Goal: Task Accomplishment & Management: Complete application form

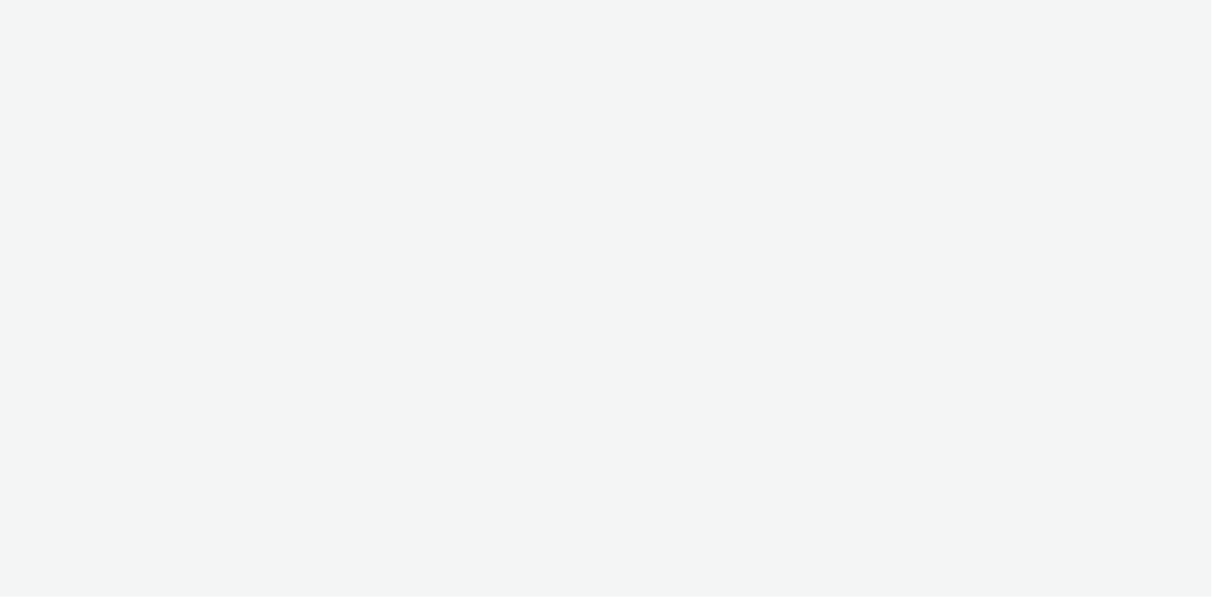
select select "a4655d9c-cd96-449f-b9a3-d2b0c2744250"
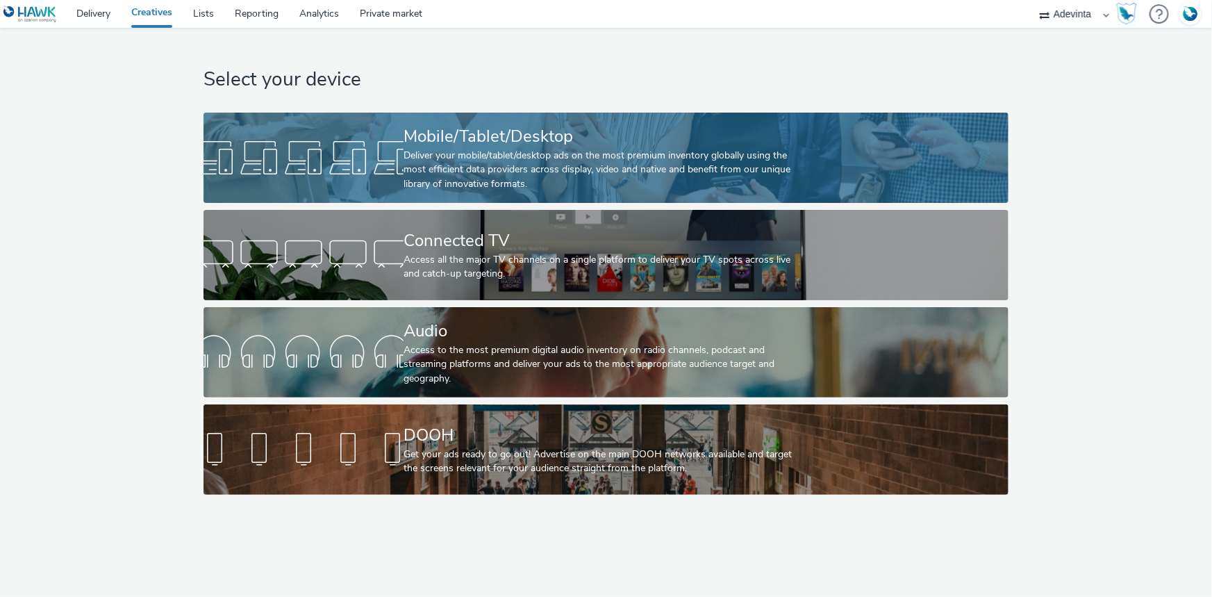
click at [477, 154] on div "Deliver your mobile/tablet/desktop ads on the most premium inventory globally u…" at bounding box center [603, 170] width 399 height 42
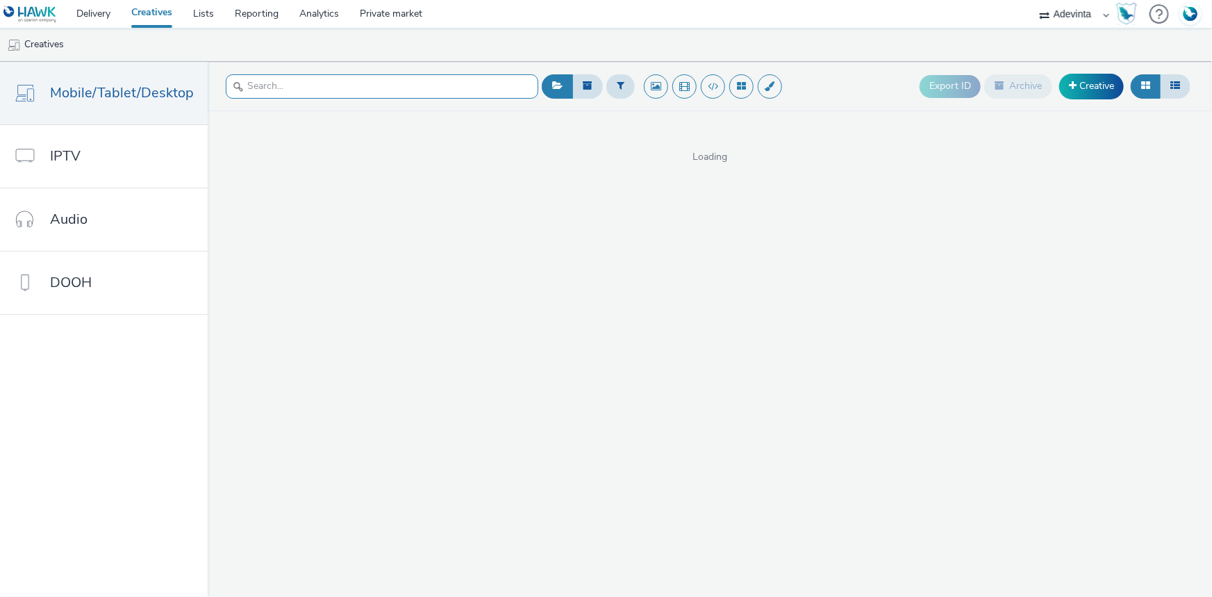
click at [274, 90] on input "text" at bounding box center [382, 86] width 313 height 24
paste input "1-HomeHeader-Aout_25"
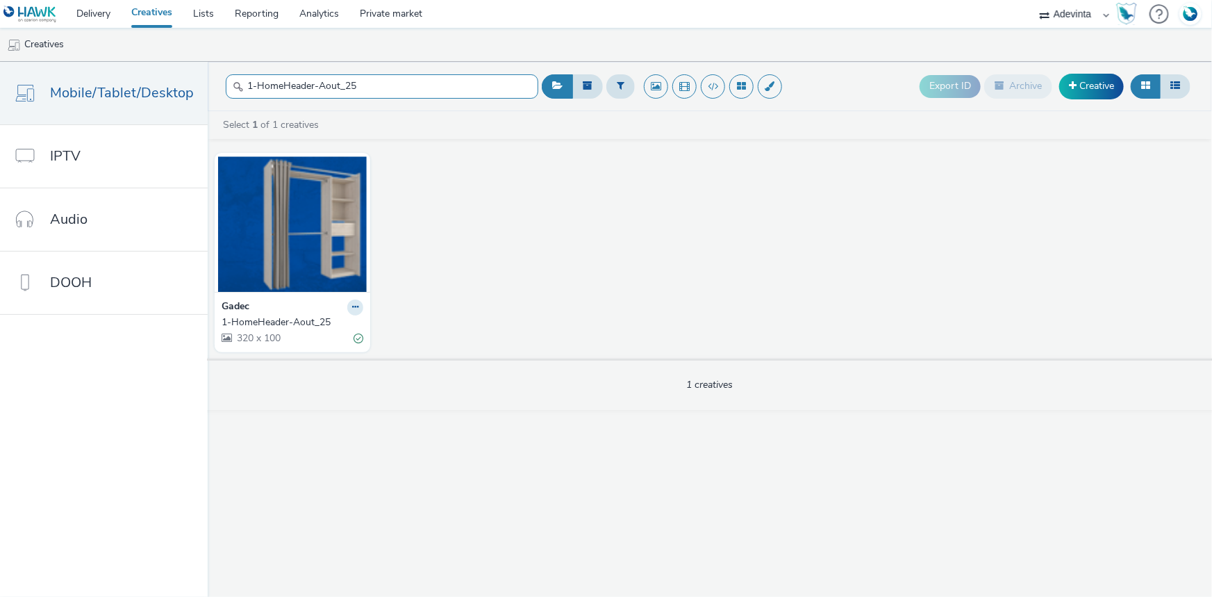
type input "1-HomeHeader-Aout_25"
click at [269, 305] on div "Gadec" at bounding box center [293, 307] width 142 height 16
click at [235, 308] on strong "Gadec" at bounding box center [236, 307] width 28 height 16
click at [270, 333] on span "320 x 100" at bounding box center [258, 337] width 45 height 13
click at [271, 322] on div "1-HomeHeader-Aout_25" at bounding box center [290, 322] width 136 height 14
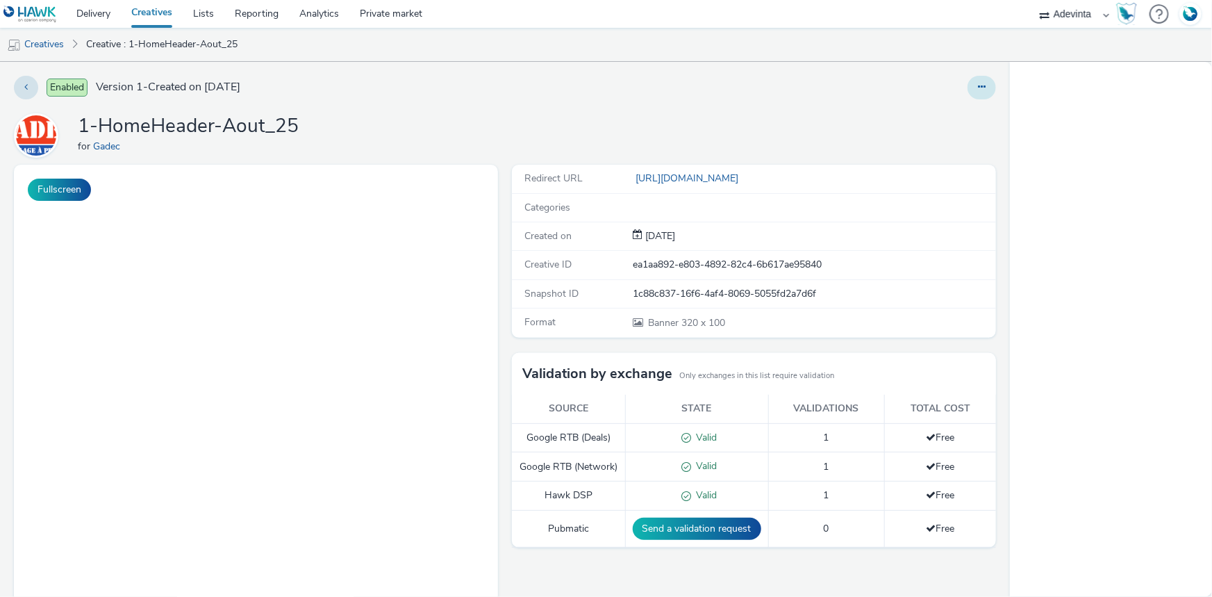
click at [968, 92] on button at bounding box center [982, 88] width 28 height 24
click at [917, 118] on link "Edit" at bounding box center [944, 115] width 104 height 28
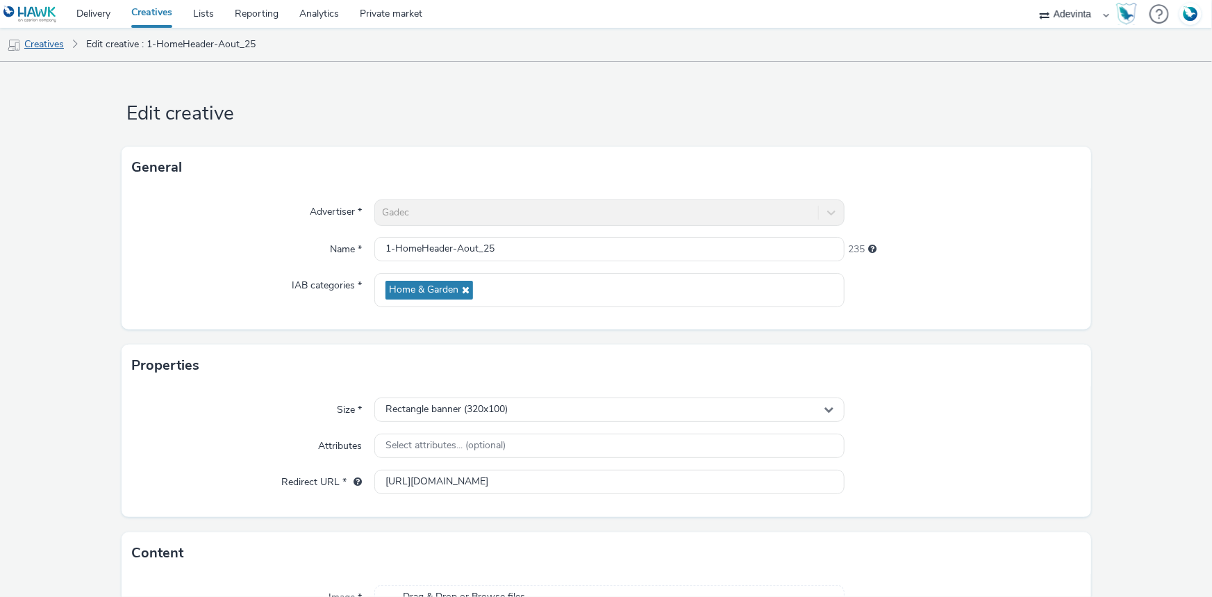
click at [38, 42] on link "Creatives" at bounding box center [35, 44] width 71 height 33
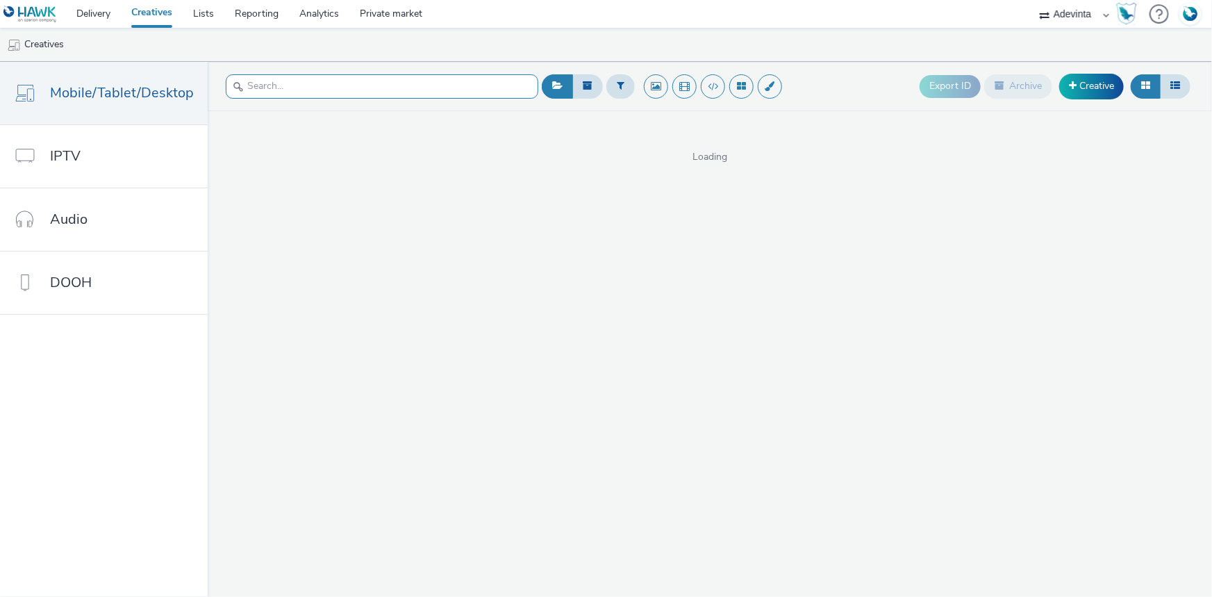
click at [295, 76] on input "text" at bounding box center [382, 86] width 313 height 24
paste input "1-HomeHeader-Aout_25"
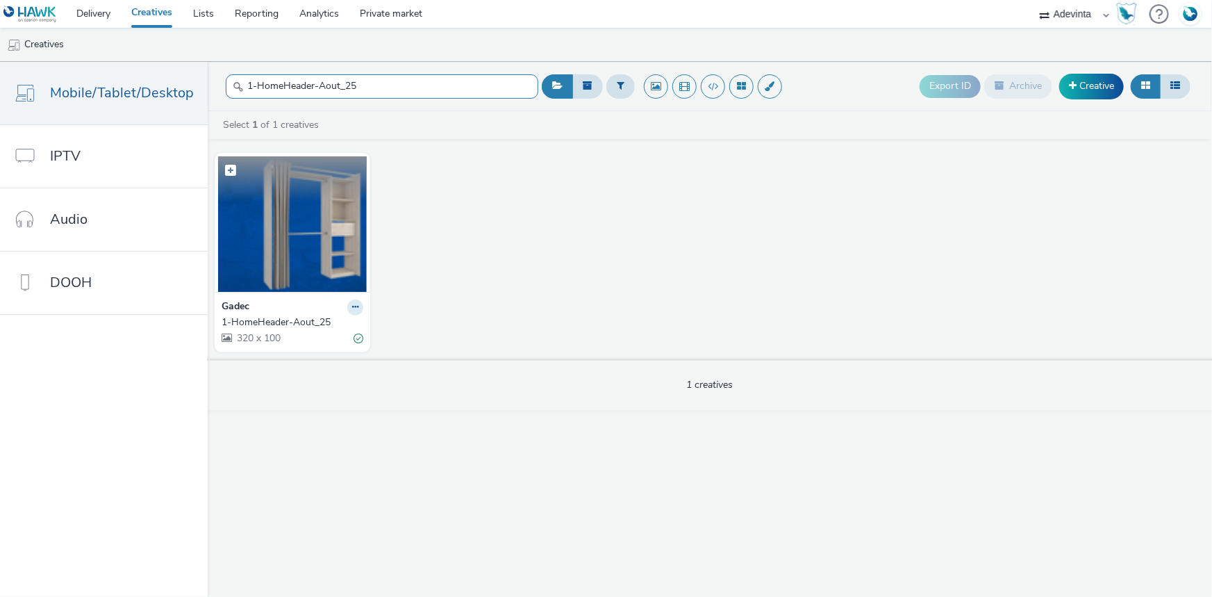
type input "1-HomeHeader-Aout_25"
click at [326, 183] on figcaption at bounding box center [292, 178] width 149 height 44
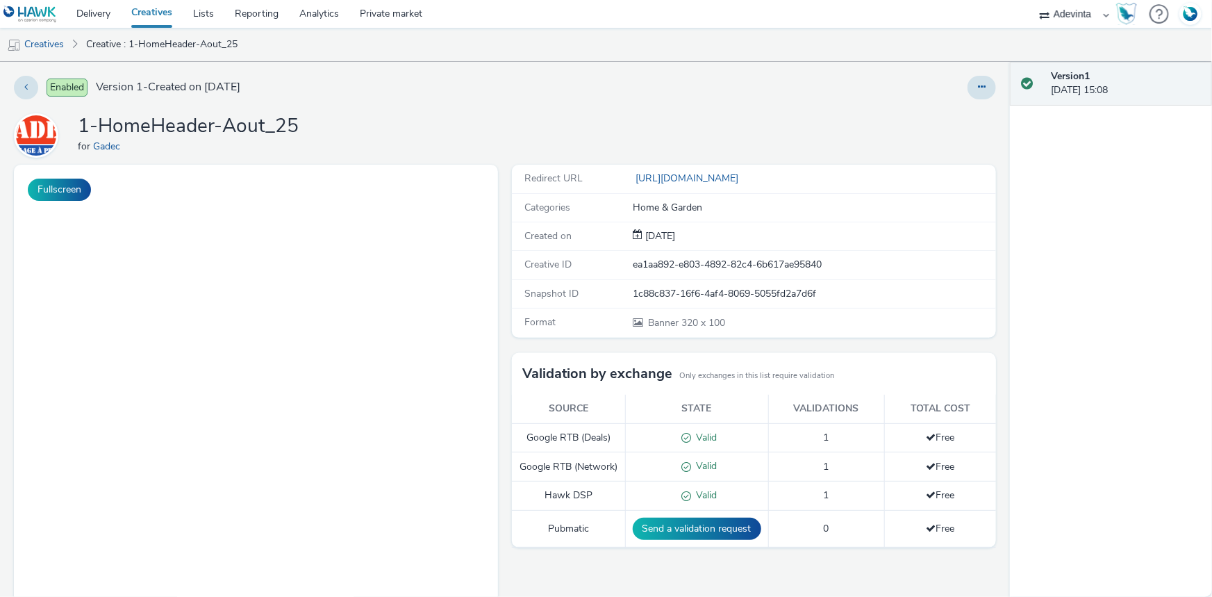
click at [375, 129] on div "1-HomeHeader-Aout_25 for Gadec" at bounding box center [505, 135] width 982 height 44
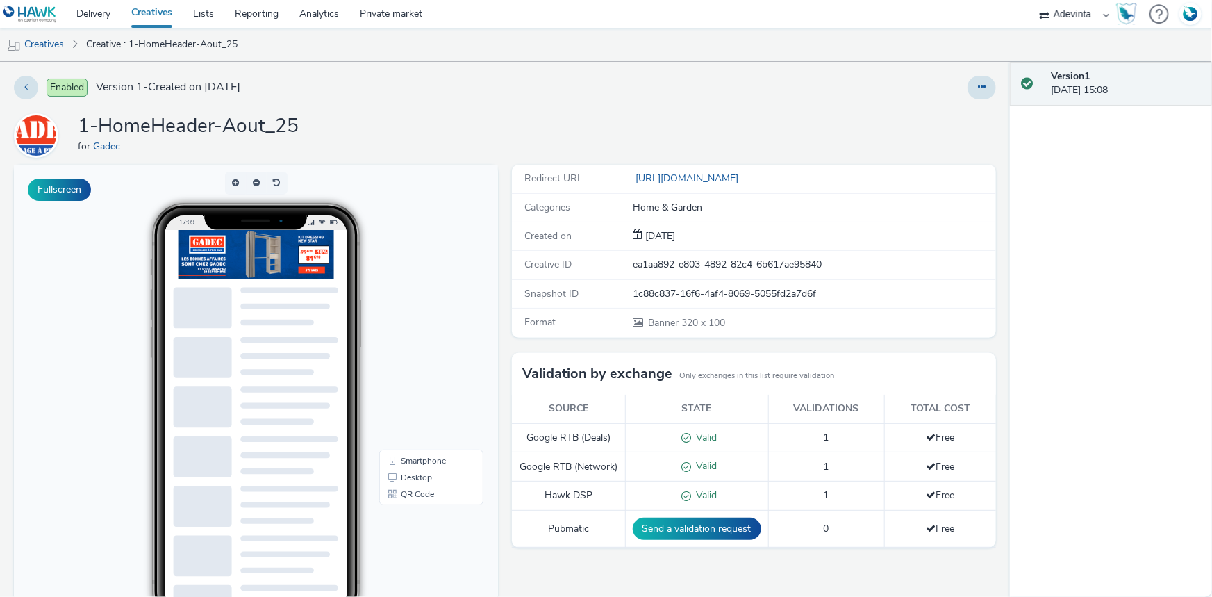
click at [968, 76] on div at bounding box center [982, 88] width 28 height 24
click at [968, 79] on div at bounding box center [982, 88] width 28 height 24
click at [979, 89] on button at bounding box center [982, 88] width 28 height 24
click at [912, 114] on link "Edit" at bounding box center [944, 115] width 104 height 28
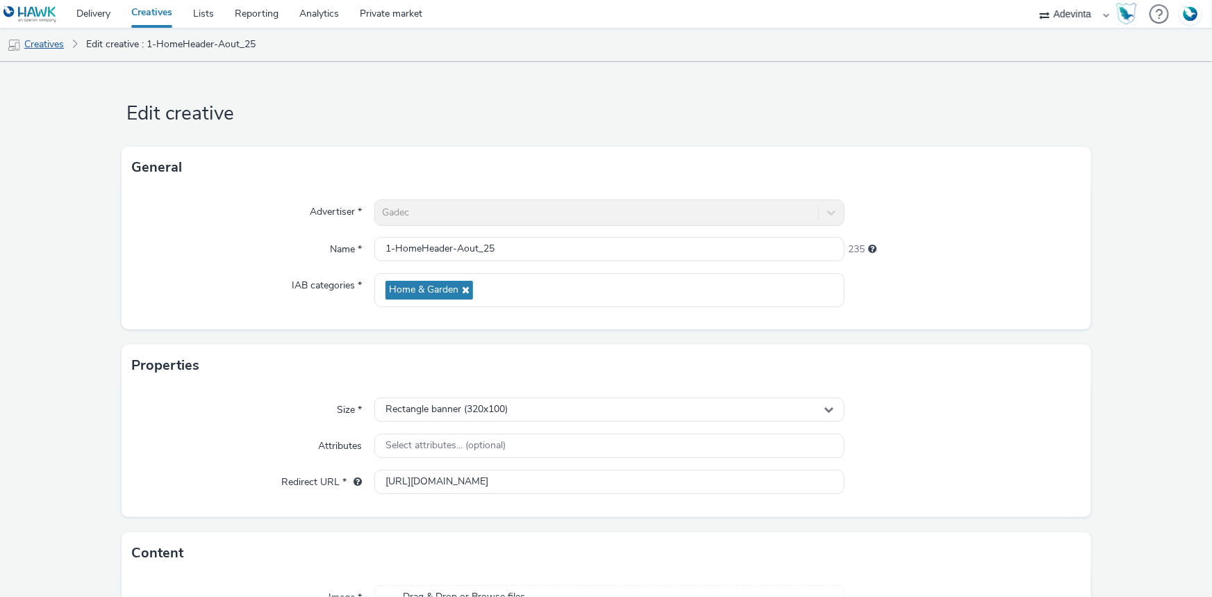
click at [51, 53] on link "Creatives" at bounding box center [35, 44] width 71 height 33
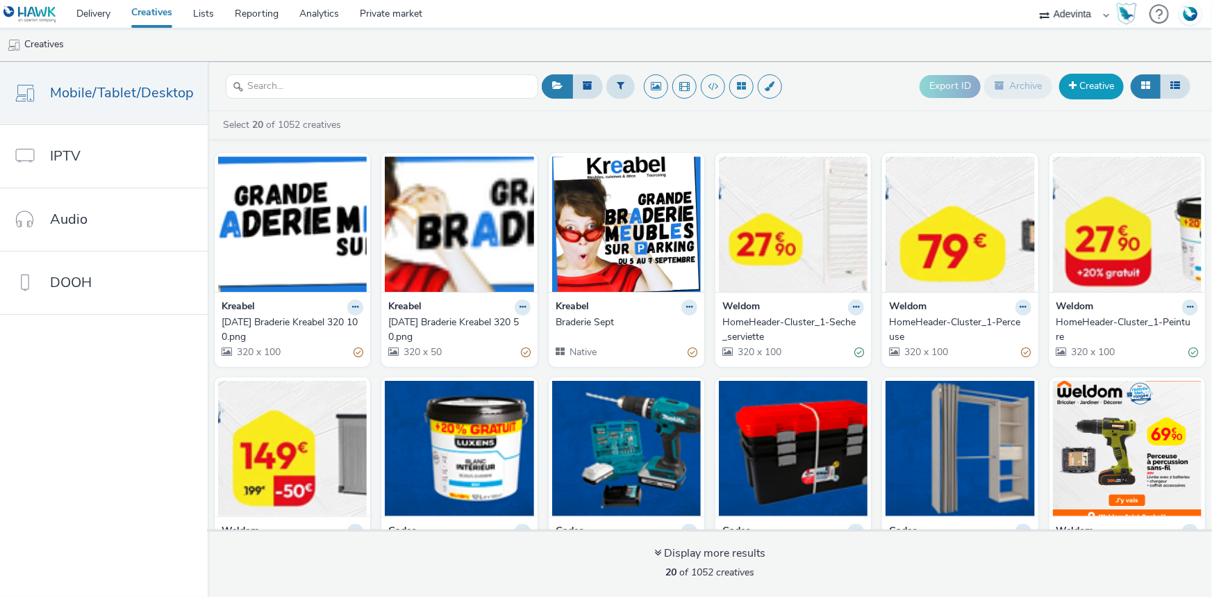
click at [1106, 94] on link "Creative" at bounding box center [1091, 86] width 65 height 25
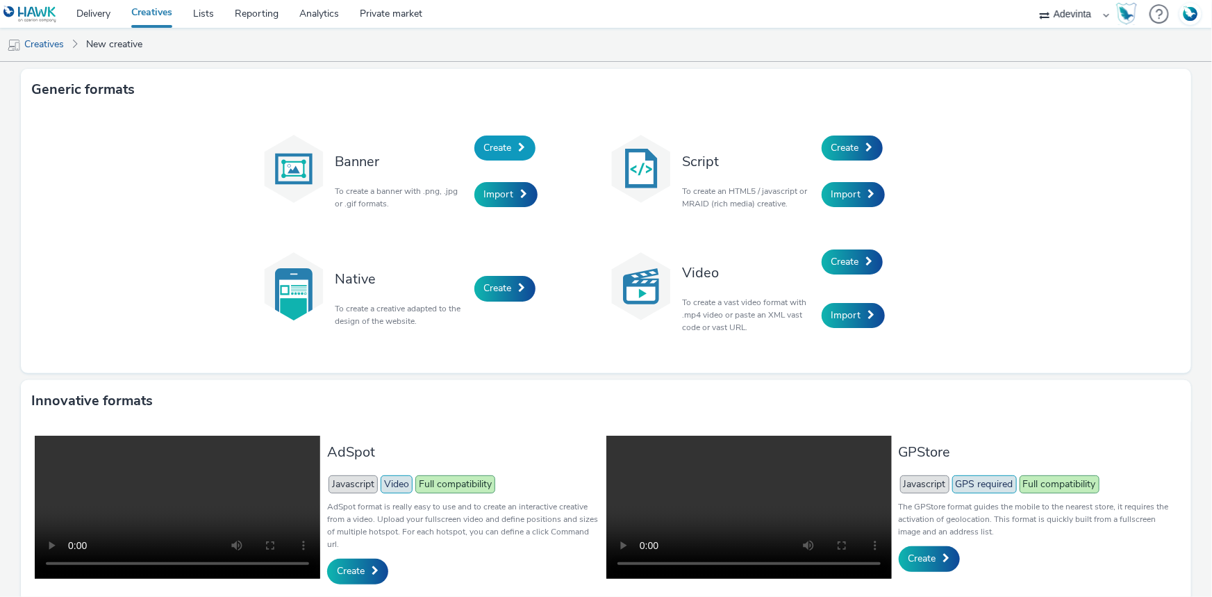
click at [490, 157] on link "Create" at bounding box center [505, 147] width 61 height 25
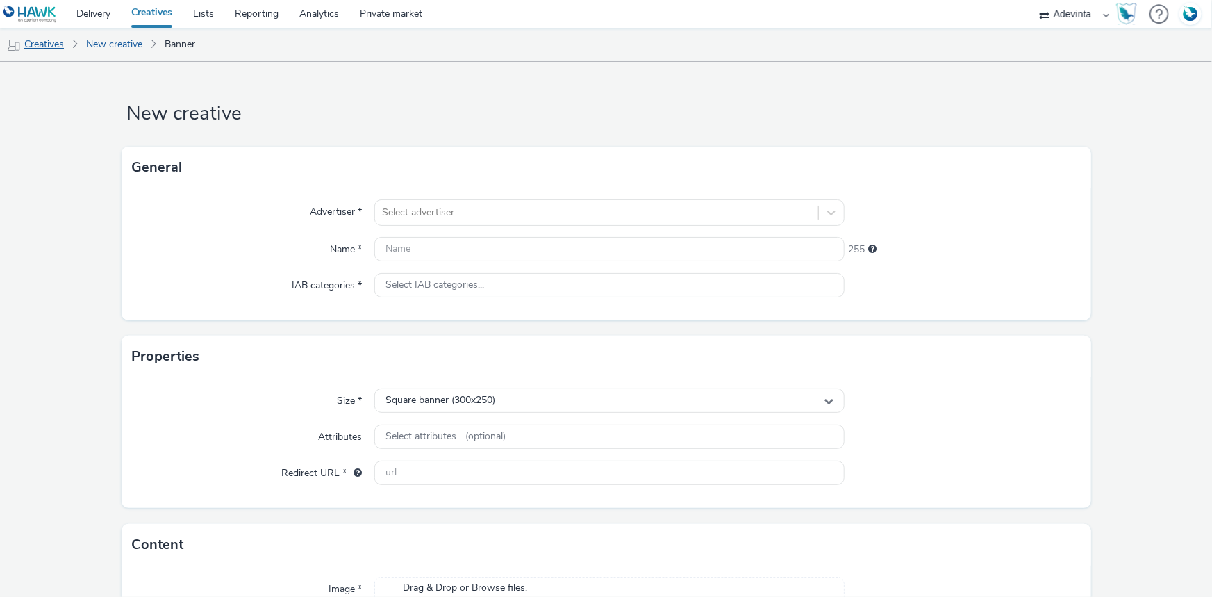
click at [51, 49] on link "Creatives" at bounding box center [35, 44] width 71 height 33
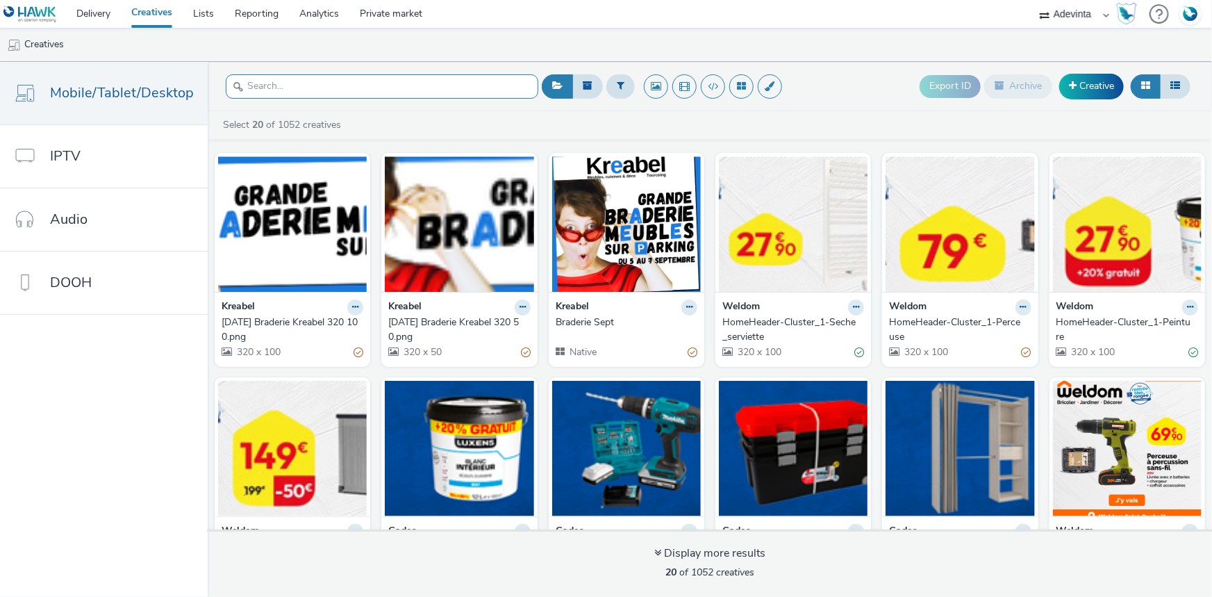
click at [317, 83] on input "text" at bounding box center [382, 86] width 313 height 24
paste input "HomeHeader-Cluster_1-coffre"
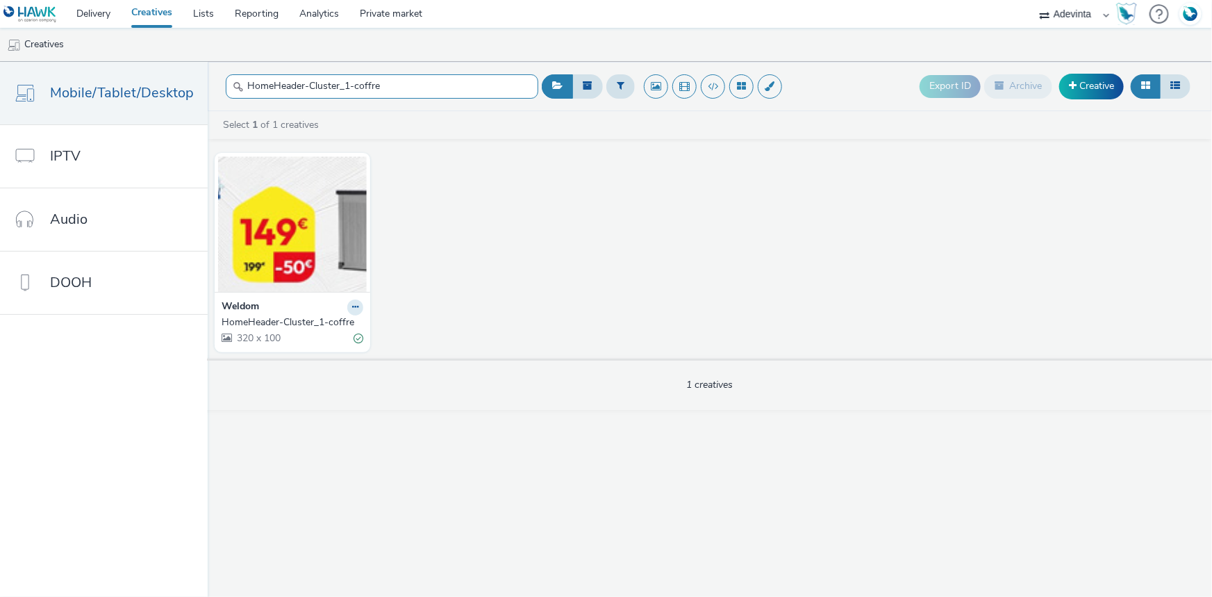
type input "HomeHeader-Cluster_1-coffre"
click at [272, 318] on div "HomeHeader-Cluster_1-coffre" at bounding box center [290, 322] width 136 height 14
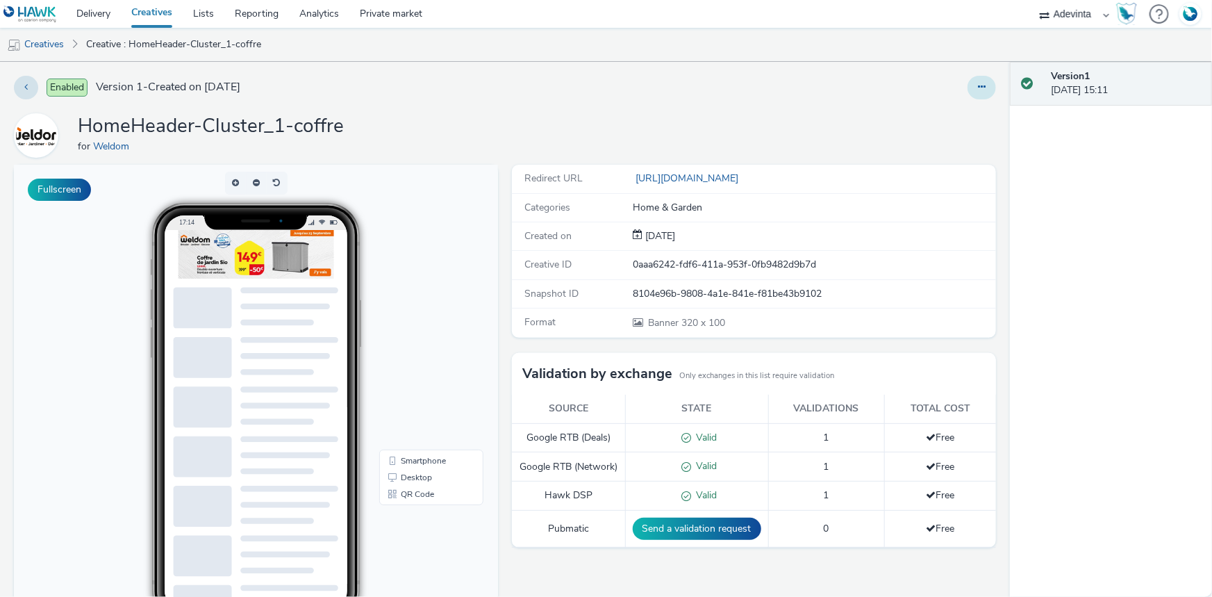
click at [979, 87] on button at bounding box center [982, 88] width 28 height 24
click at [934, 146] on link "Duplicate" at bounding box center [944, 143] width 104 height 28
click at [40, 40] on link "Creatives" at bounding box center [35, 44] width 71 height 33
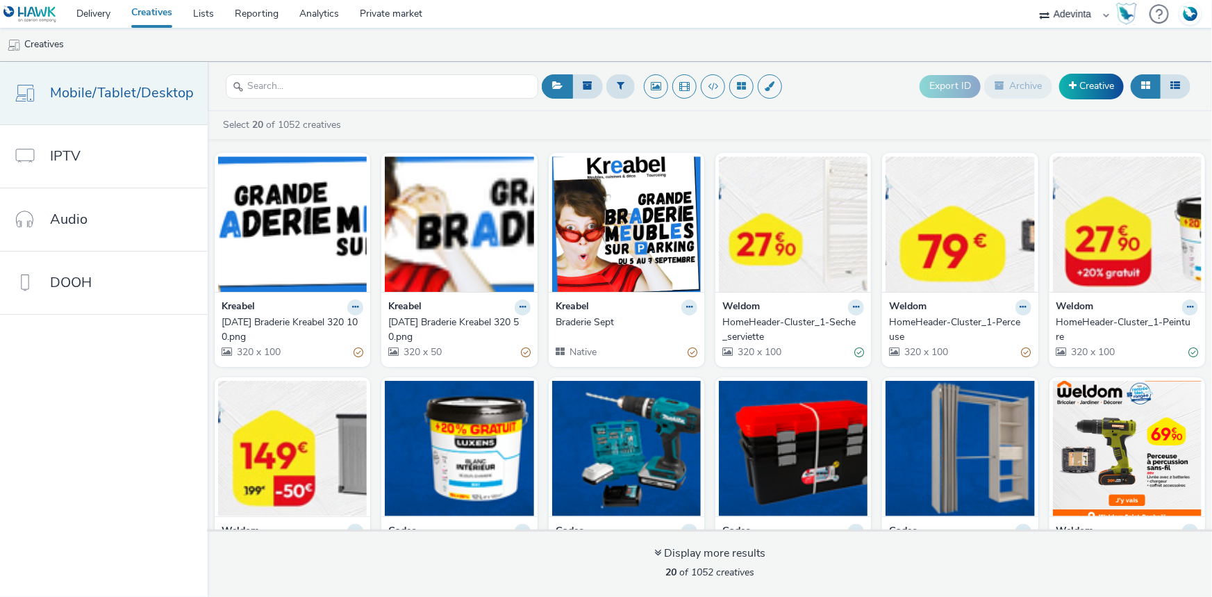
click at [85, 102] on span "Mobile/Tablet/Desktop" at bounding box center [122, 93] width 144 height 20
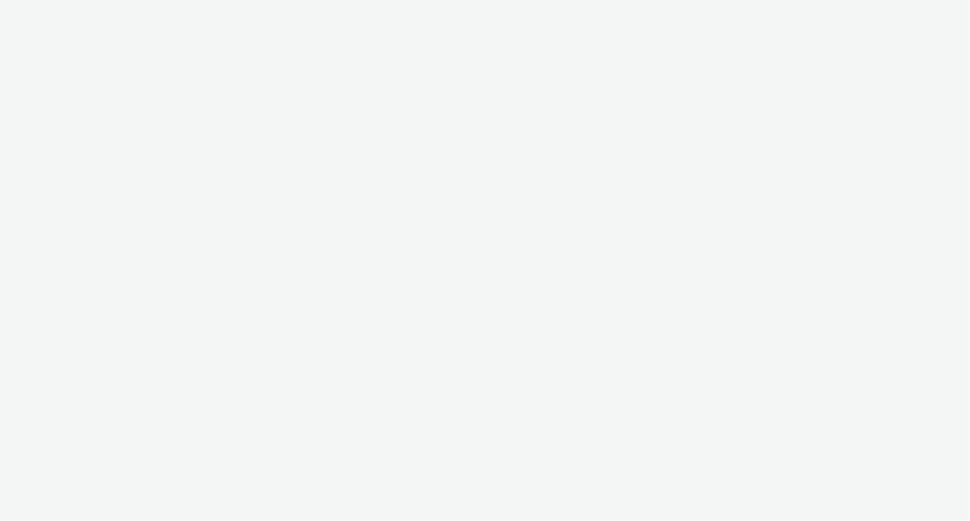
select select "a4655d9c-cd96-449f-b9a3-d2b0c2744250"
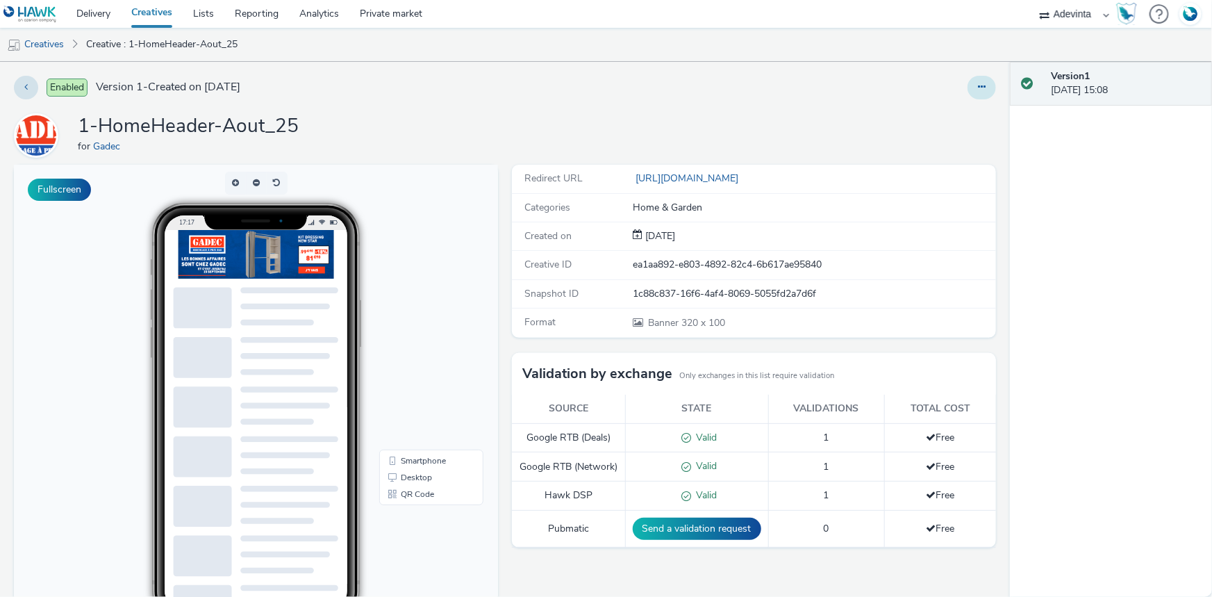
click at [969, 87] on button at bounding box center [982, 88] width 28 height 24
click at [934, 148] on link "Duplicate" at bounding box center [944, 143] width 104 height 28
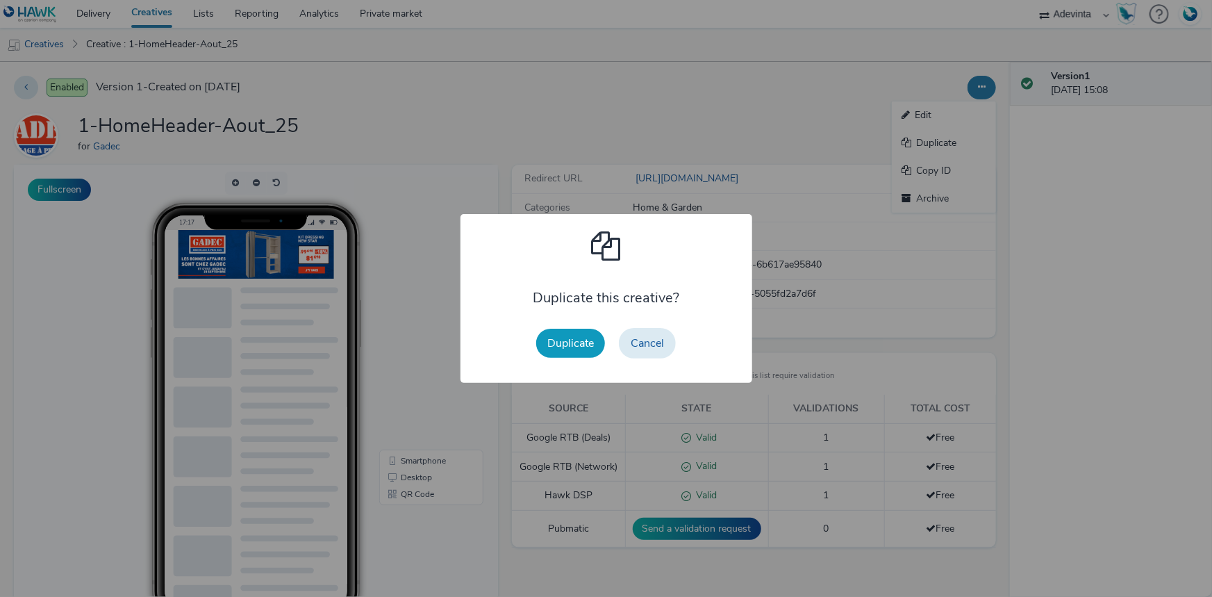
click at [563, 349] on button "Duplicate" at bounding box center [570, 343] width 69 height 29
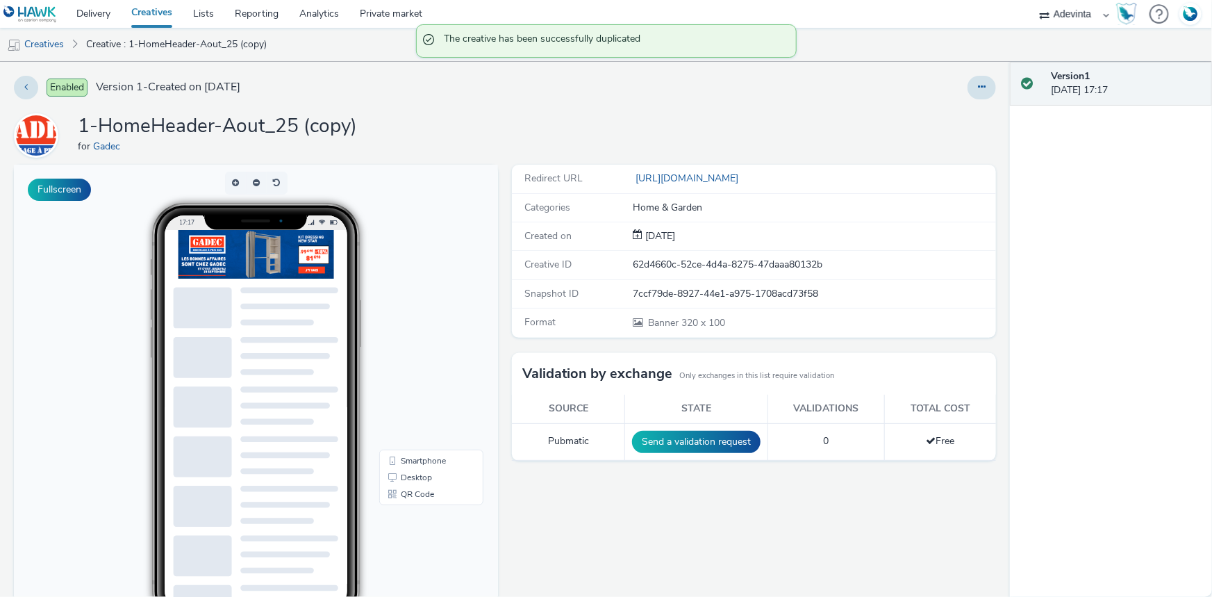
click at [969, 94] on div "Enabled Version 1 - Created on 28 August 2025 1-HomeHeader-Aout_25 (copy) for G…" at bounding box center [505, 329] width 1010 height 535
click at [969, 88] on button at bounding box center [982, 88] width 28 height 24
click at [948, 121] on link "Edit" at bounding box center [944, 115] width 104 height 28
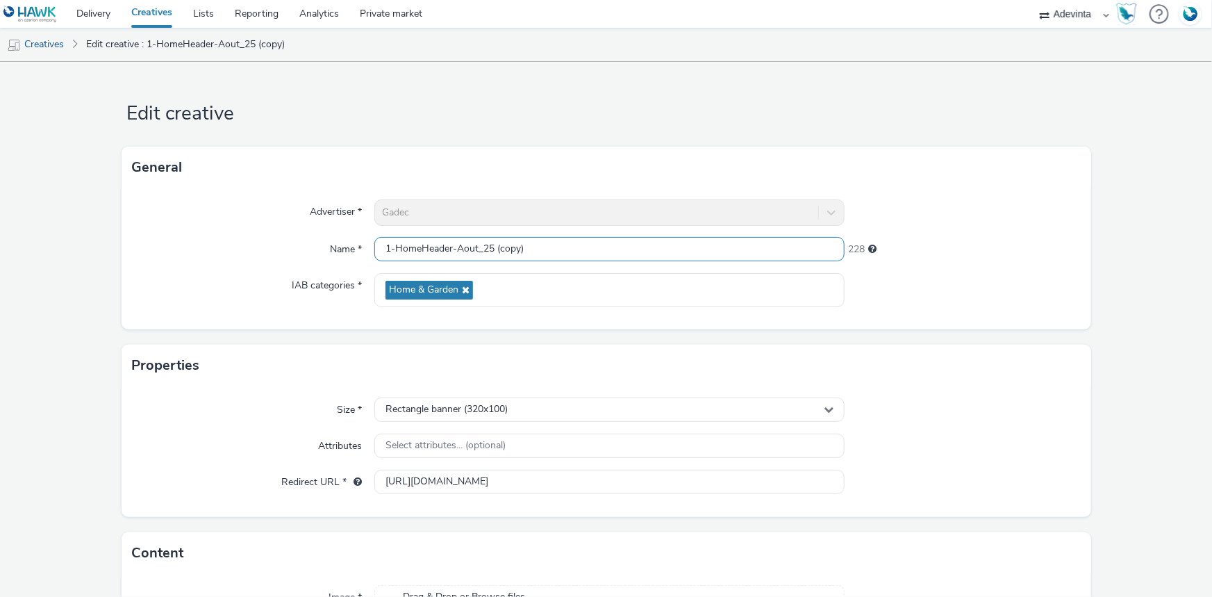
drag, startPoint x: 537, startPoint y: 244, endPoint x: 493, endPoint y: 251, distance: 45.0
click at [493, 251] on input "1-HomeHeader-Aout_25 (copy)" at bounding box center [609, 249] width 470 height 24
type input "1-HomeHeader-Aout_25"
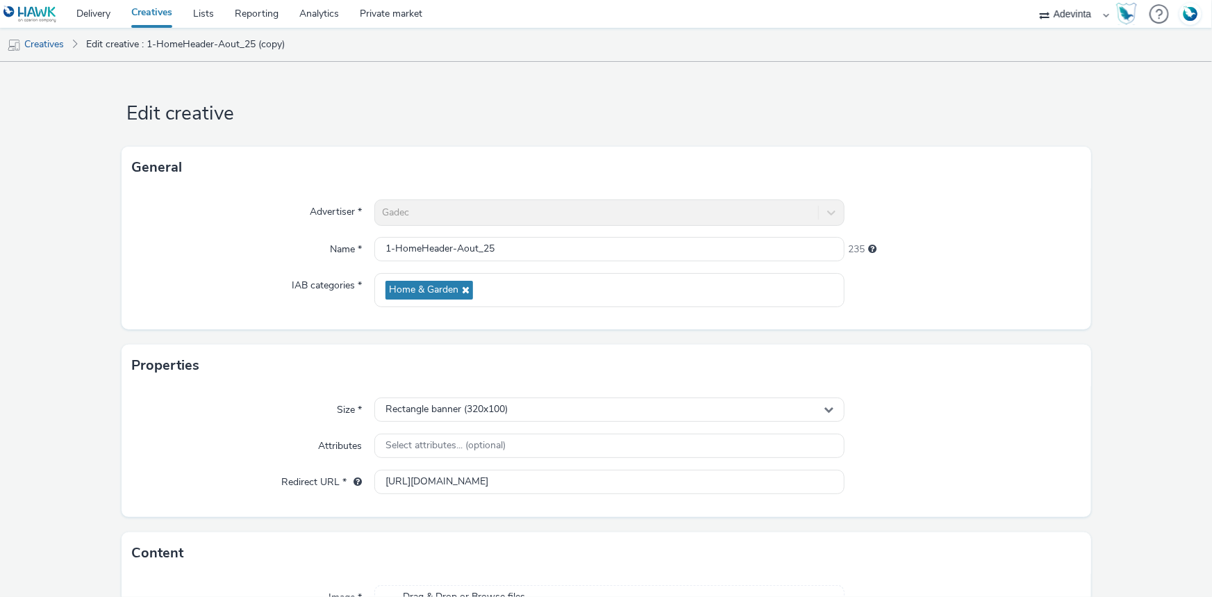
click at [449, 219] on div "Gadec" at bounding box center [609, 212] width 470 height 26
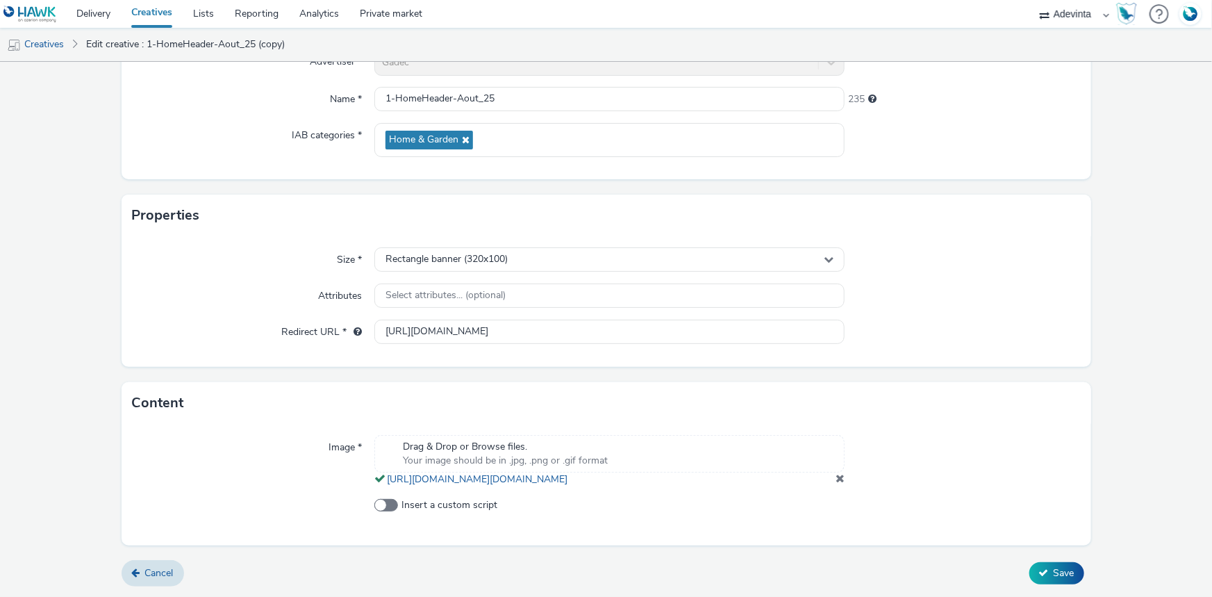
click at [160, 520] on form "Edit creative General Advertiser * Gadec Name * 1-HomeHeader-Aout_25 235 IAB ca…" at bounding box center [606, 254] width 1212 height 685
click at [160, 520] on span "Cancel" at bounding box center [159, 572] width 28 height 13
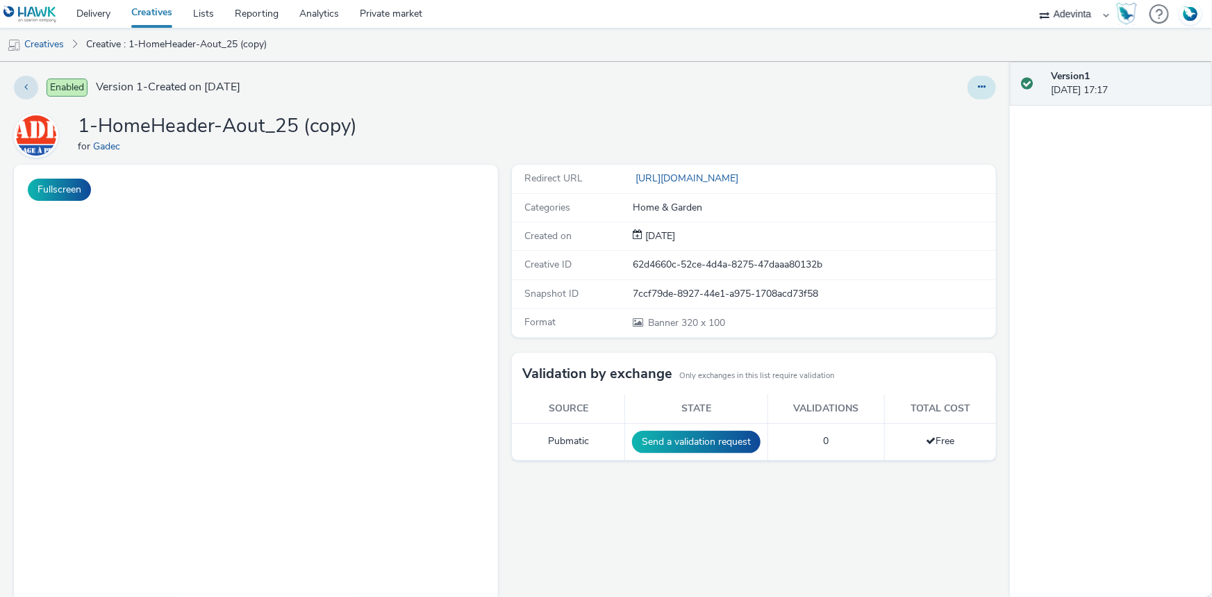
click at [968, 86] on button at bounding box center [982, 88] width 28 height 24
click at [925, 195] on link "Archive" at bounding box center [944, 199] width 104 height 28
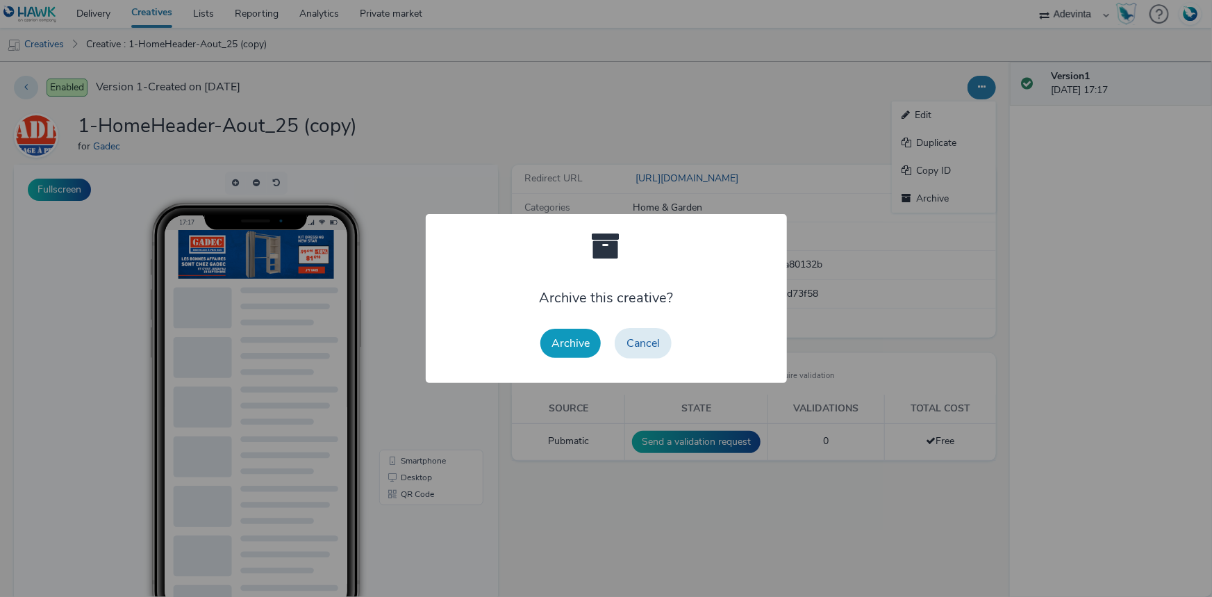
click at [587, 347] on button "Archive" at bounding box center [571, 343] width 60 height 29
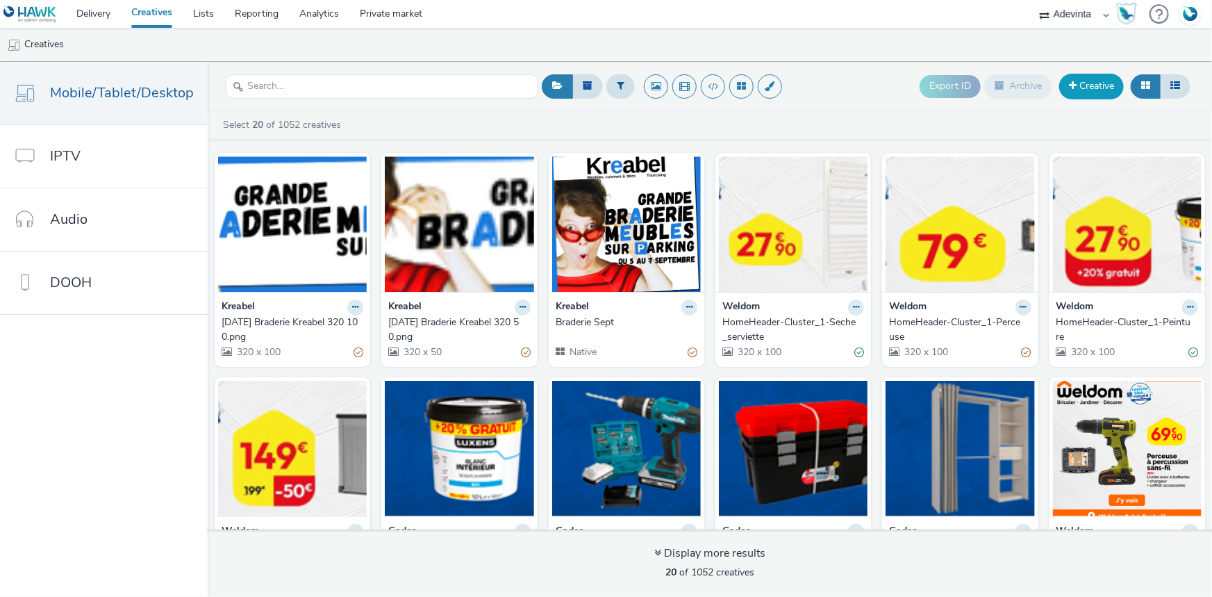
click at [969, 78] on link "Creative" at bounding box center [1091, 86] width 65 height 25
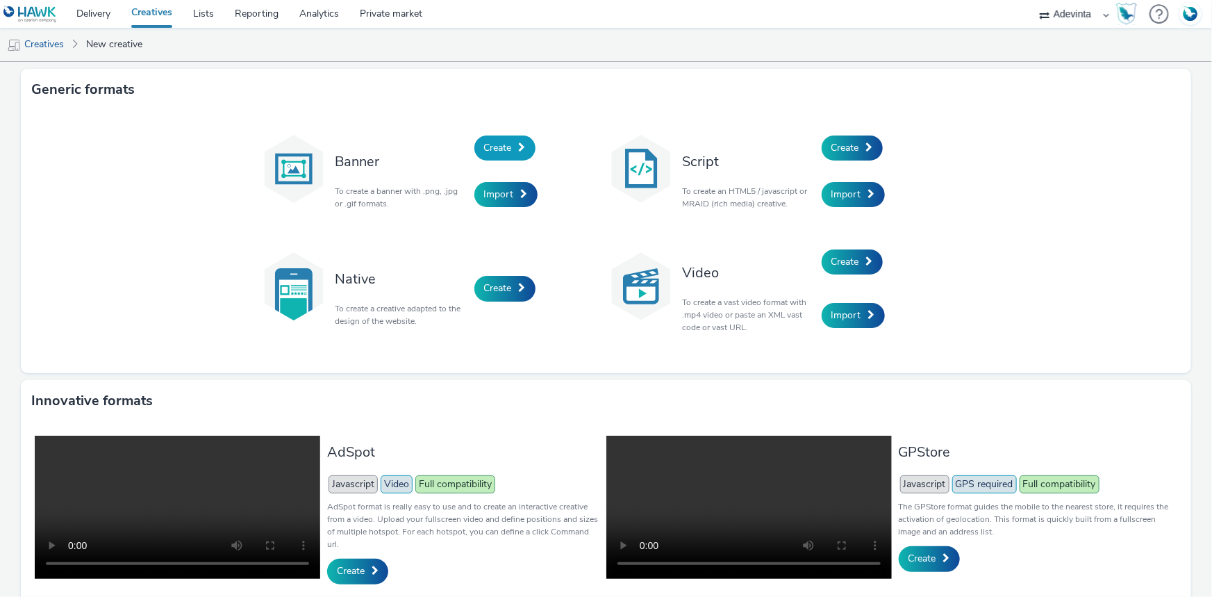
click at [495, 154] on link "Create" at bounding box center [505, 147] width 61 height 25
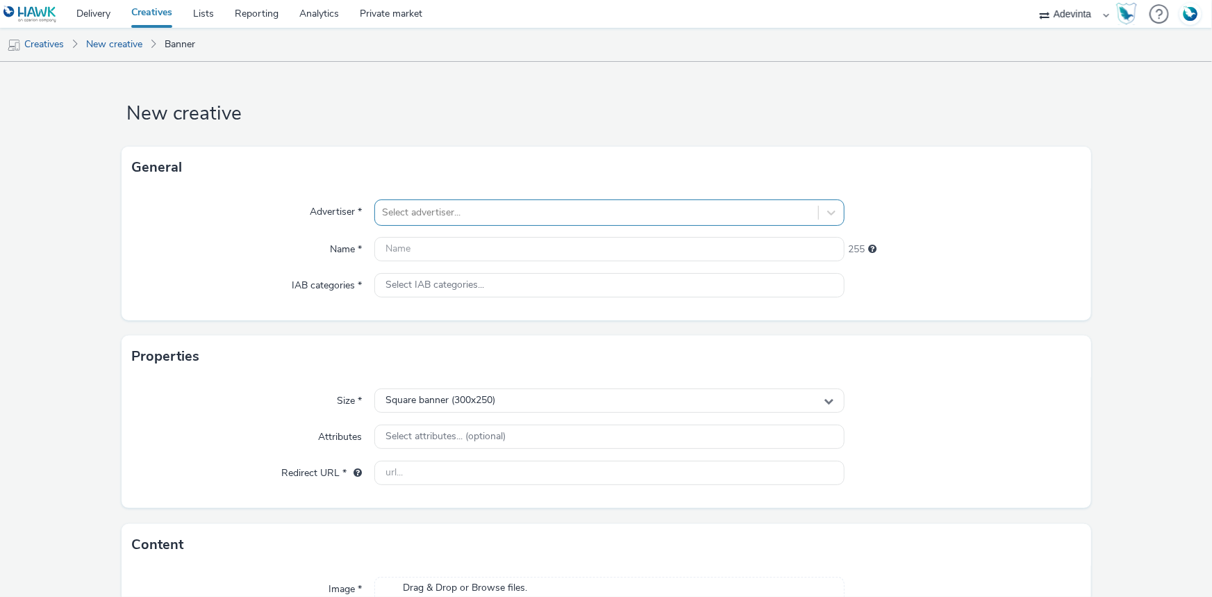
click at [436, 216] on div at bounding box center [596, 212] width 429 height 17
type input "weld"
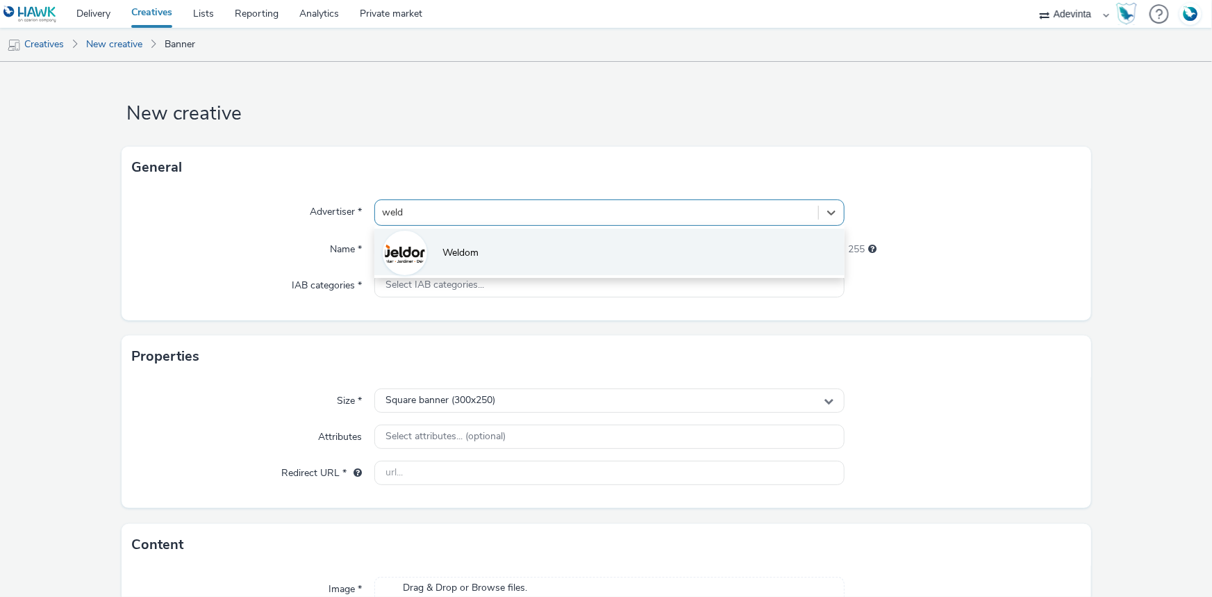
click at [434, 252] on li "Weldom" at bounding box center [609, 252] width 470 height 47
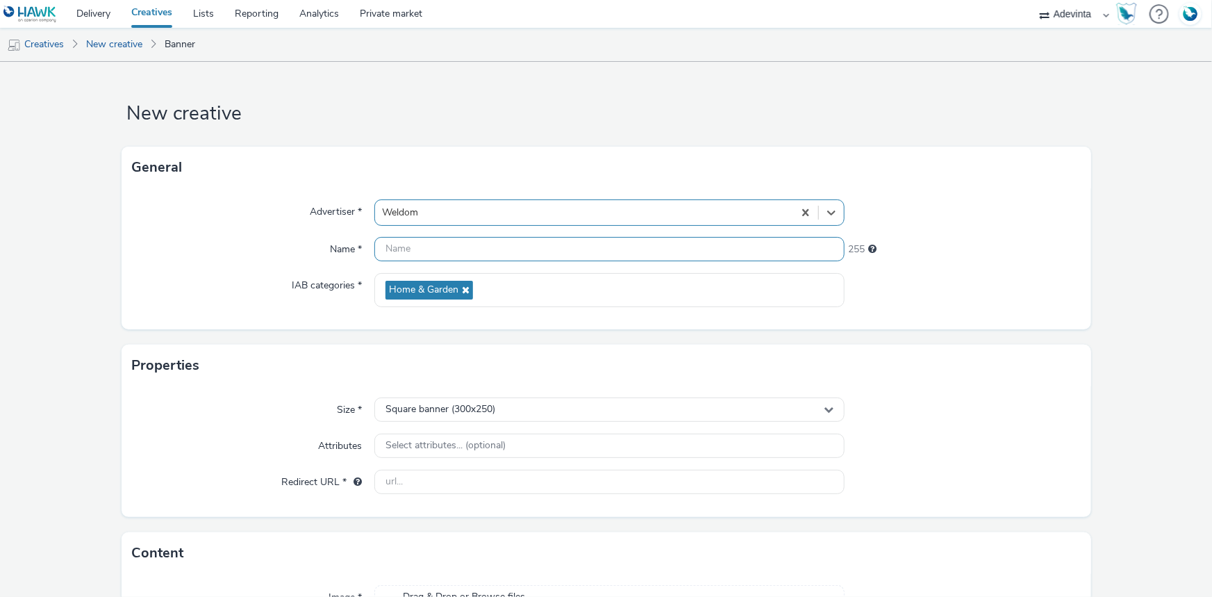
click at [426, 250] on input "text" at bounding box center [609, 249] width 470 height 24
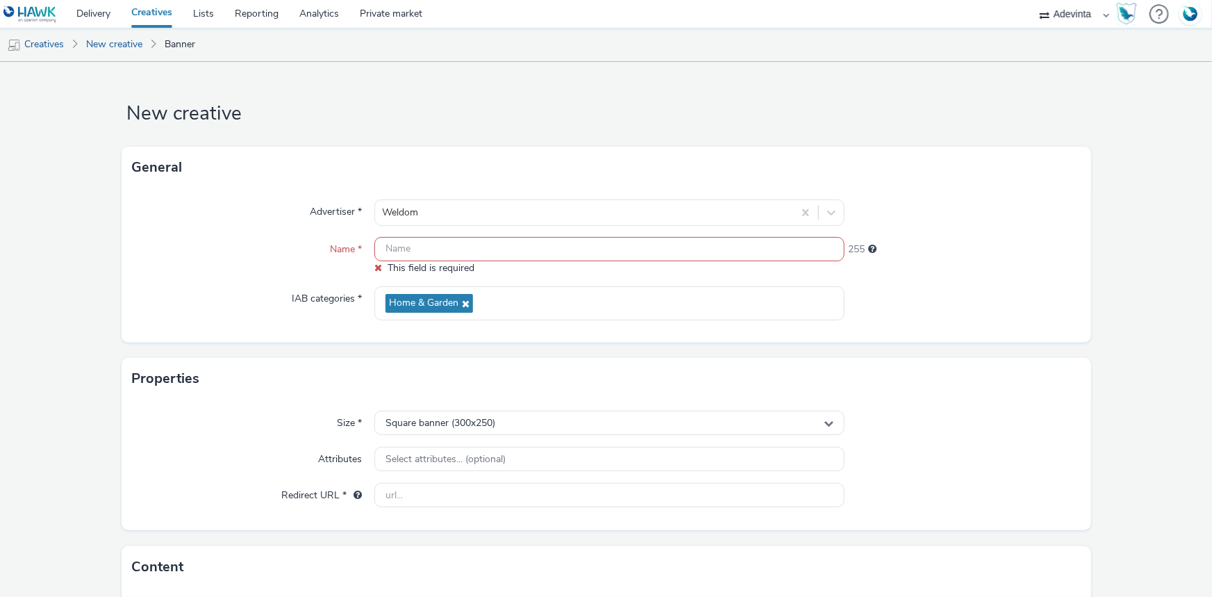
click at [407, 259] on input "text" at bounding box center [609, 249] width 470 height 24
paste input "1-HomeHeader-Aout_25"
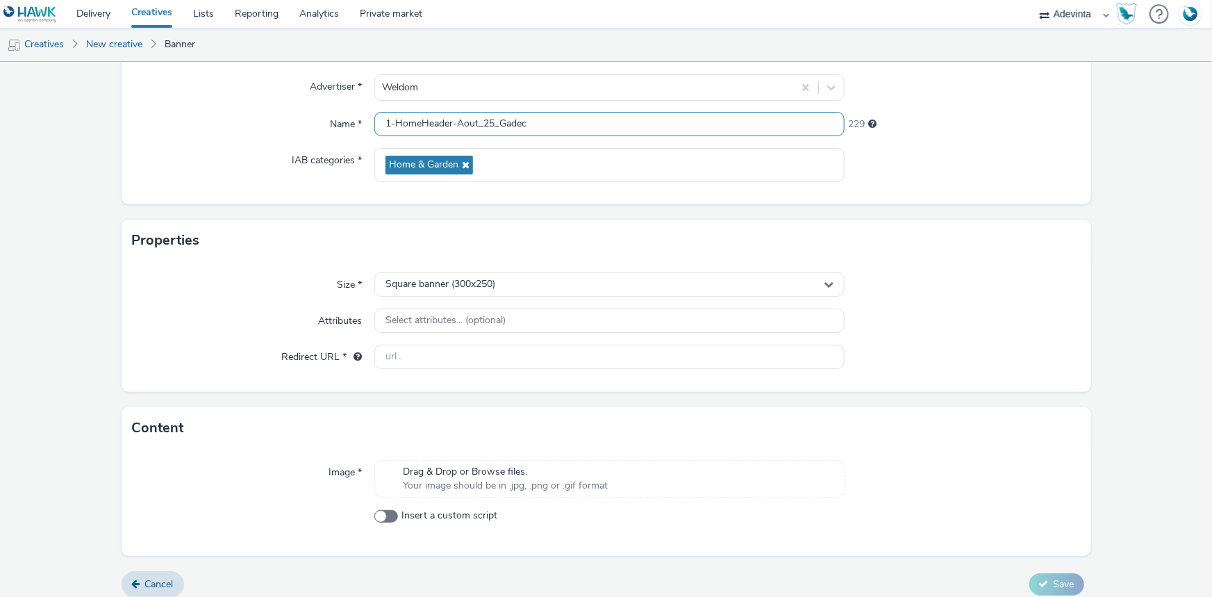
scroll to position [135, 0]
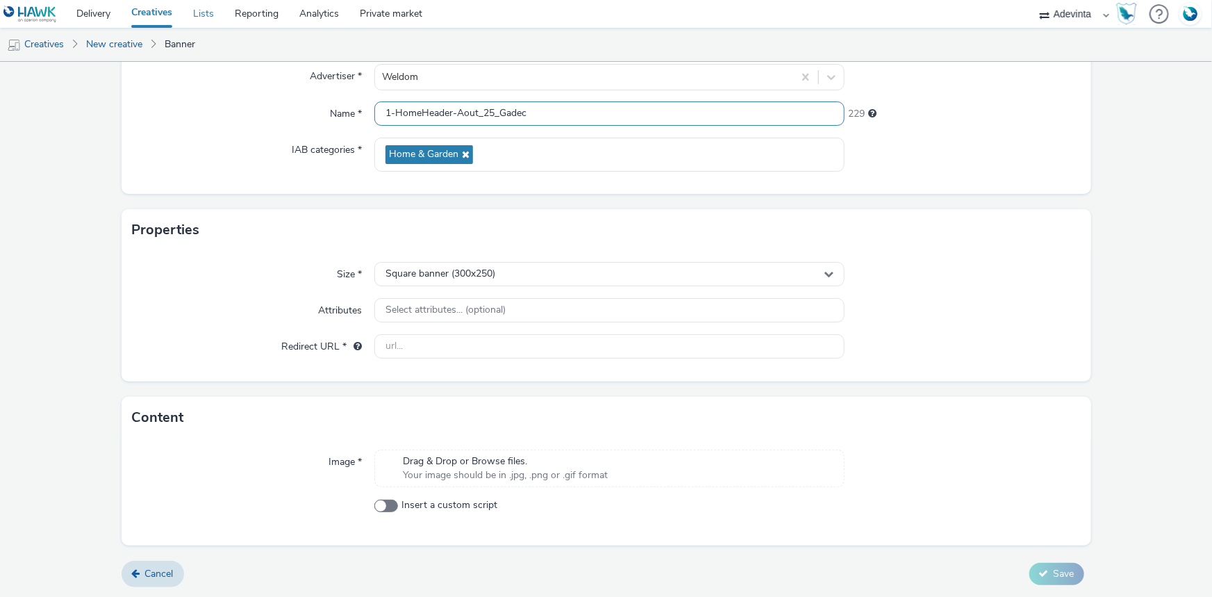
type input "1-HomeHeader-Aout_25_Gadec"
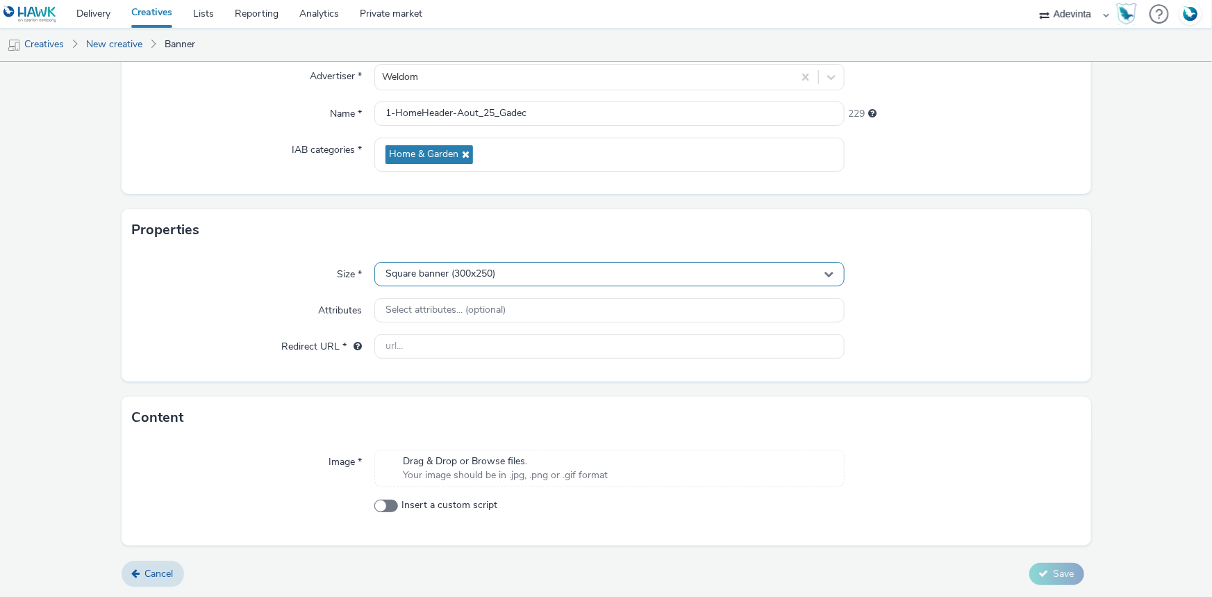
click at [492, 268] on span "Square banner (300x250)" at bounding box center [441, 274] width 110 height 12
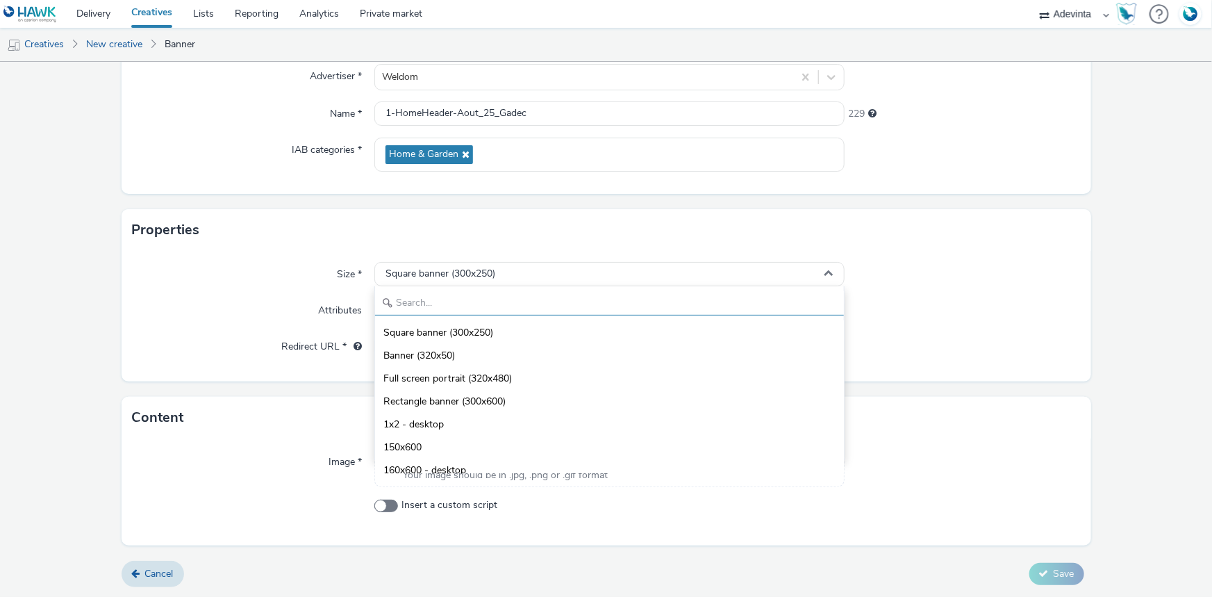
click at [431, 299] on input "text" at bounding box center [609, 303] width 469 height 24
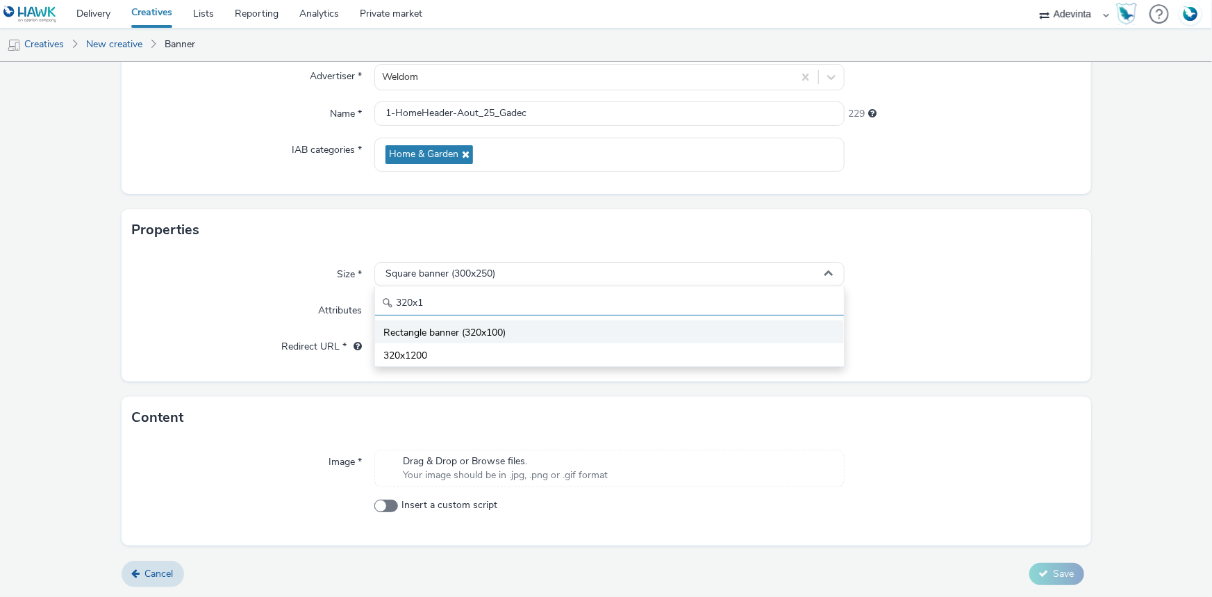
type input "320x1"
click at [463, 322] on li "Rectangle banner (320x100)" at bounding box center [609, 331] width 469 height 23
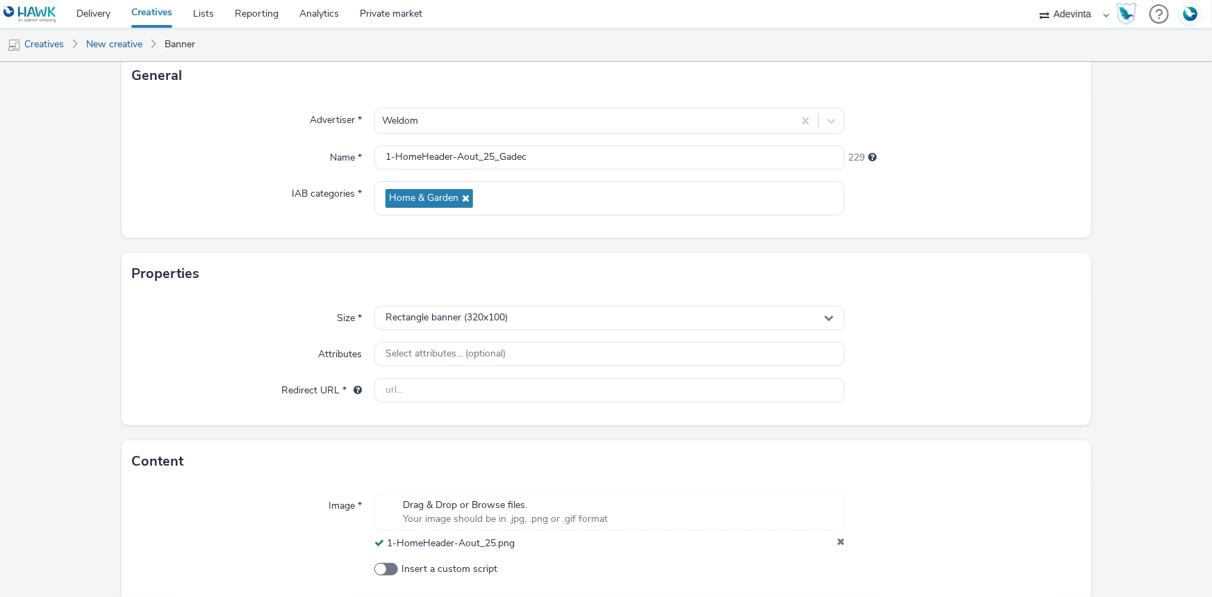
scroll to position [72, 0]
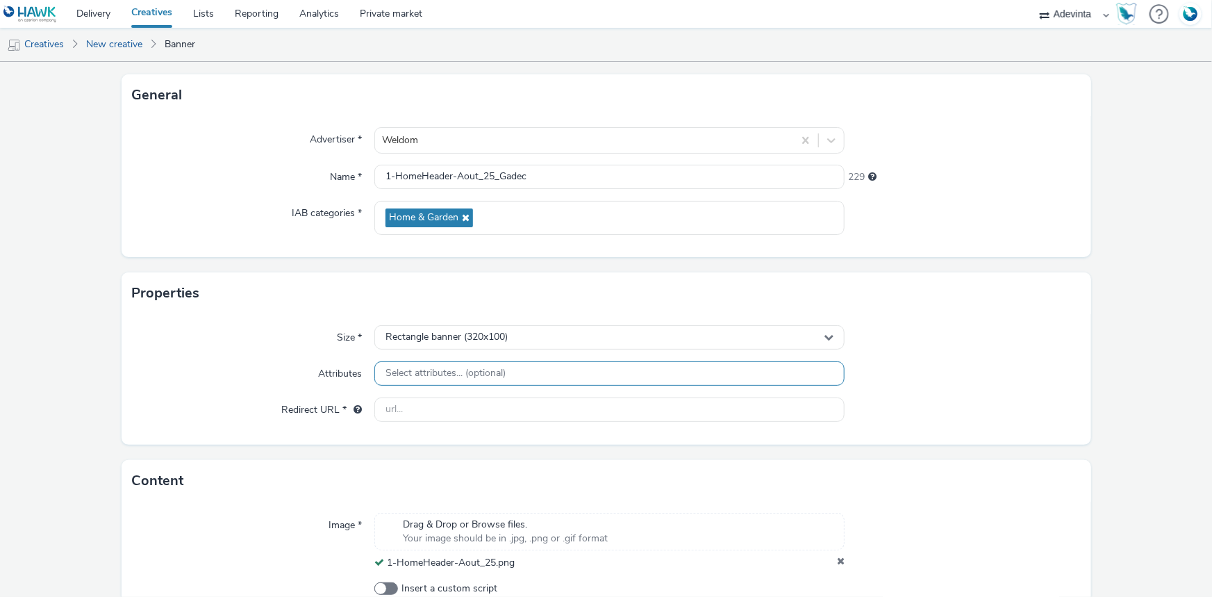
click at [426, 375] on span "Select attributes... (optional)" at bounding box center [446, 374] width 120 height 12
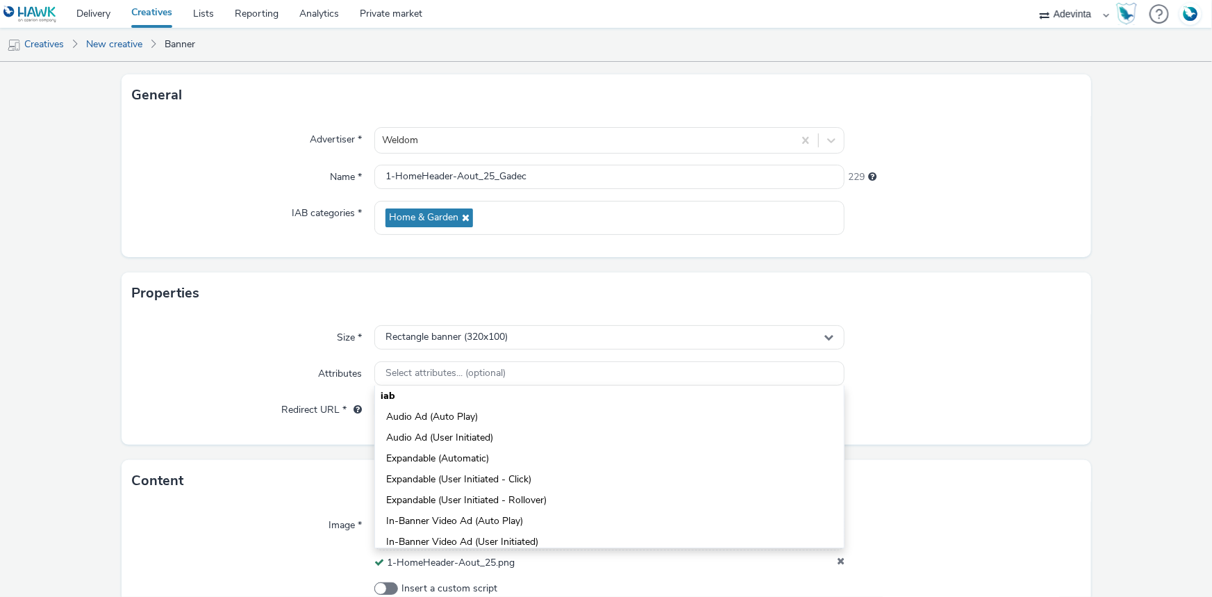
click at [261, 363] on div "Attributes" at bounding box center [254, 373] width 242 height 25
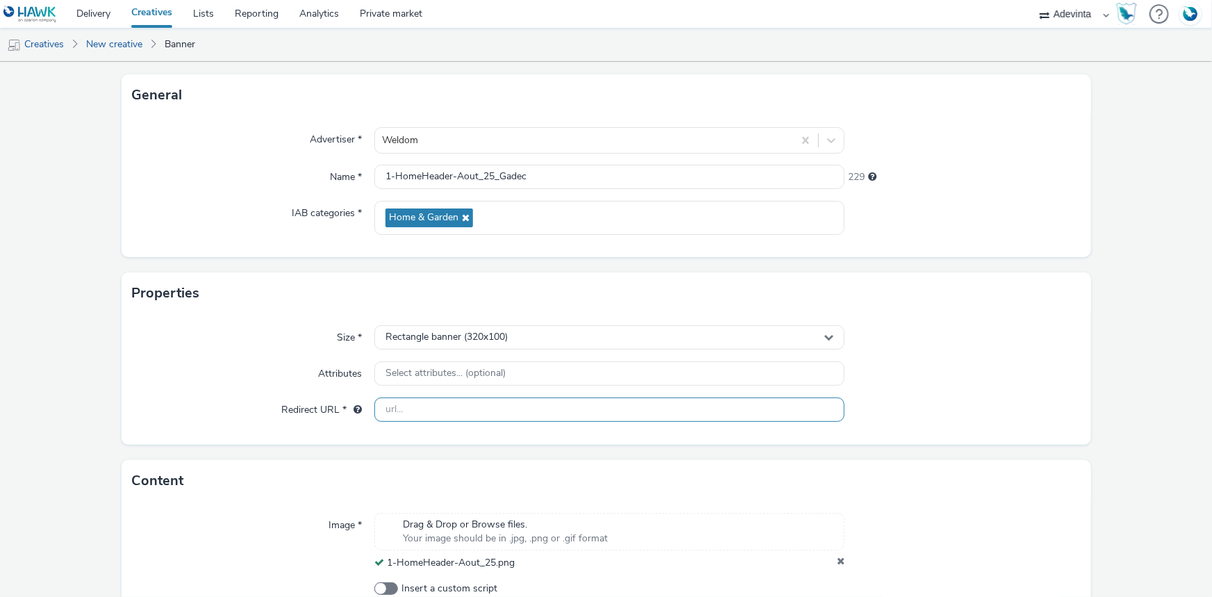
click at [406, 408] on input "text" at bounding box center [609, 409] width 470 height 24
type input "[URL][DOMAIN_NAME]"
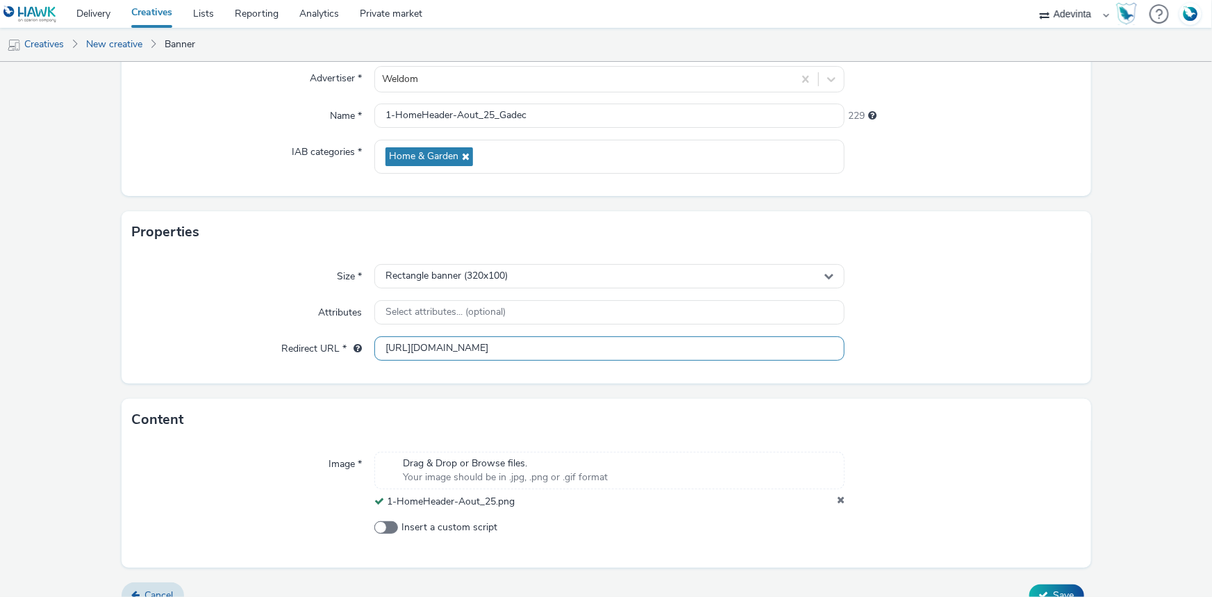
scroll to position [155, 0]
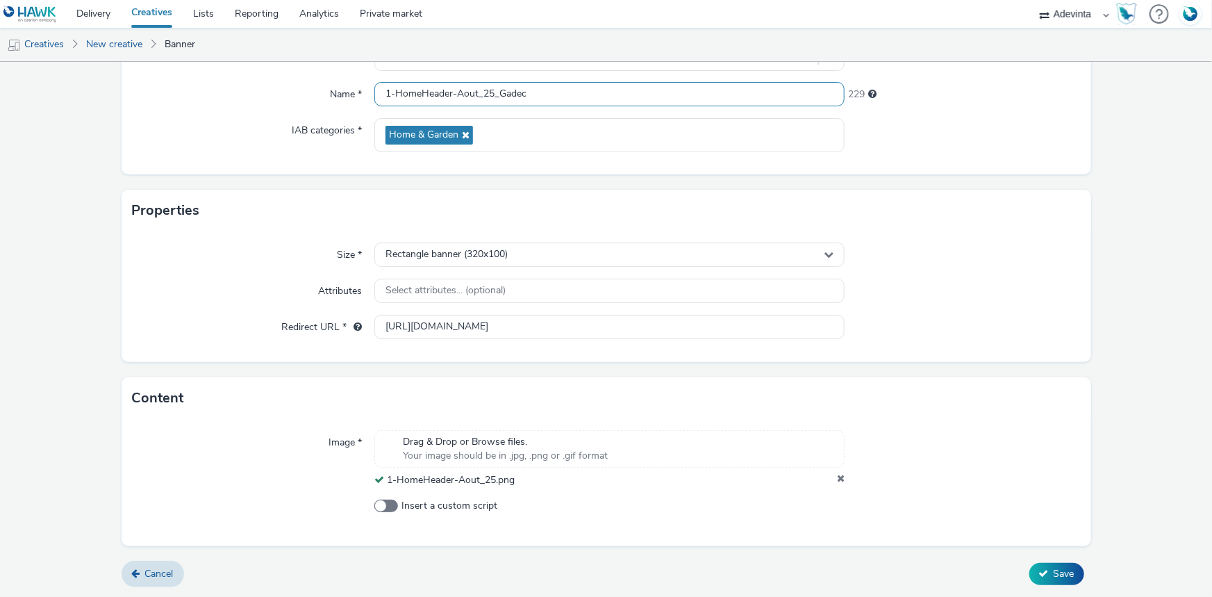
drag, startPoint x: 493, startPoint y: 95, endPoint x: 539, endPoint y: 95, distance: 46.5
click at [539, 95] on input "1-HomeHeader-Aout_25_Gadec" at bounding box center [609, 94] width 470 height 24
click at [969, 520] on span "Save" at bounding box center [1064, 573] width 21 height 13
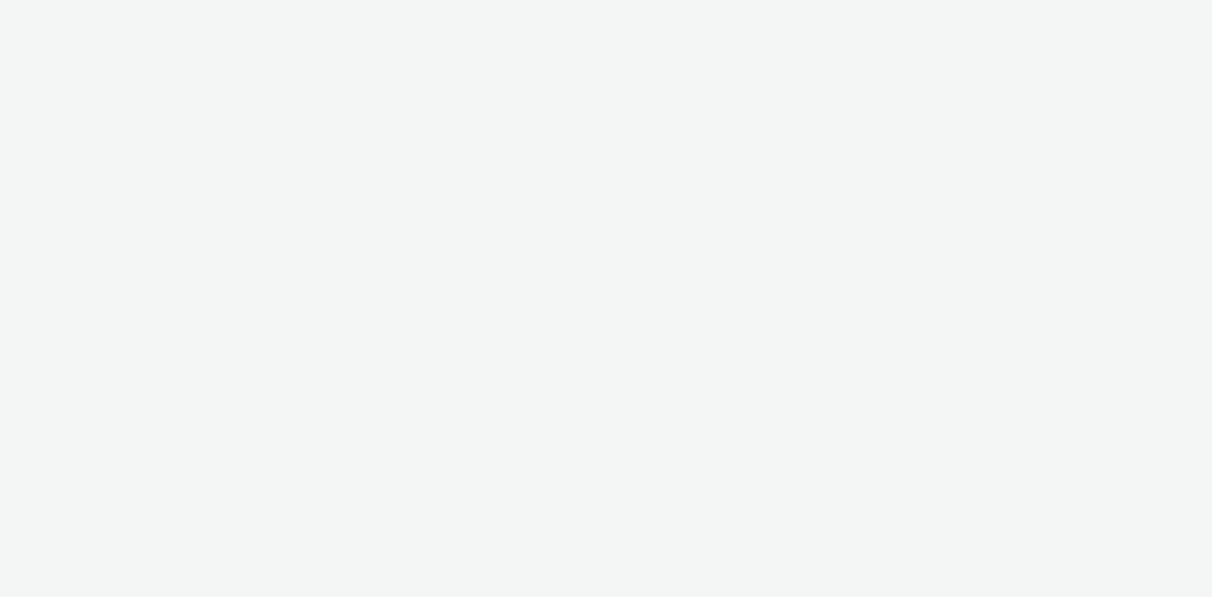
select select "a4655d9c-cd96-449f-b9a3-d2b0c2744250"
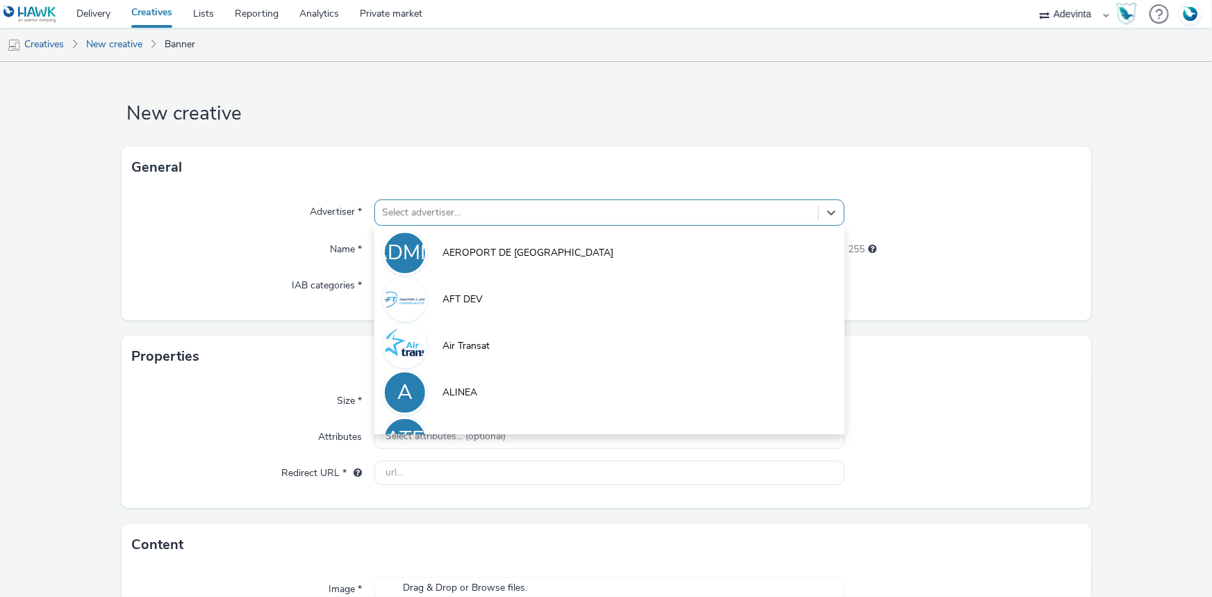
click at [429, 204] on div at bounding box center [596, 212] width 429 height 17
paste input "_Gadec"
type input "_Gadec"
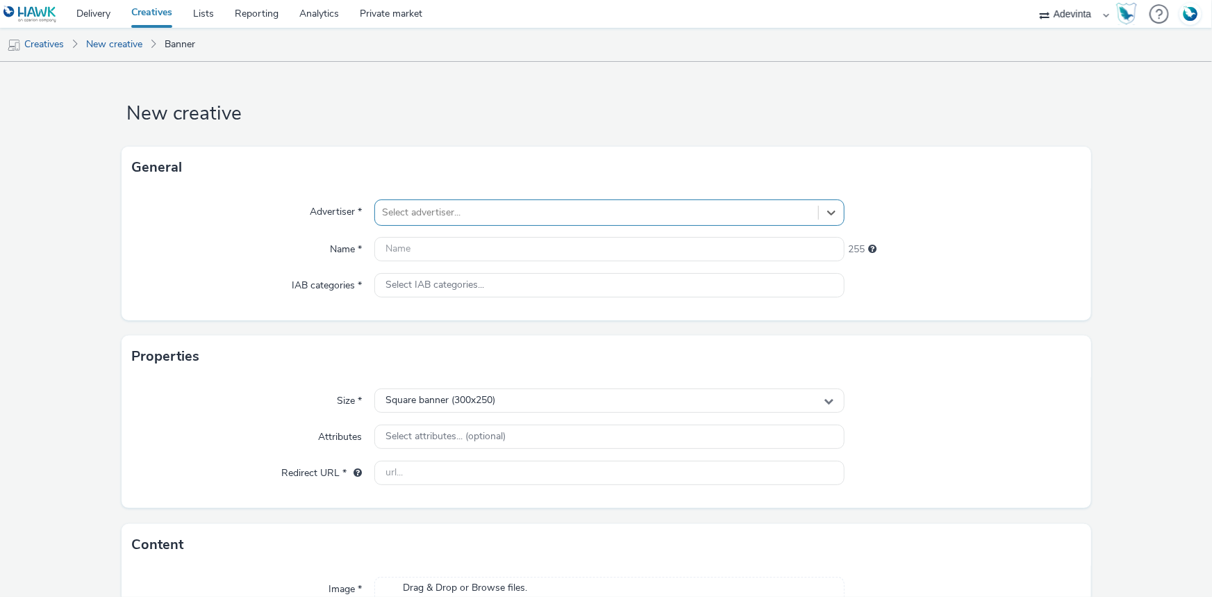
drag, startPoint x: 428, startPoint y: 213, endPoint x: 329, endPoint y: 208, distance: 99.5
click at [329, 208] on div "Advertiser * Select is focused ,type to refine list, press Down to open the men…" at bounding box center [607, 212] width 948 height 26
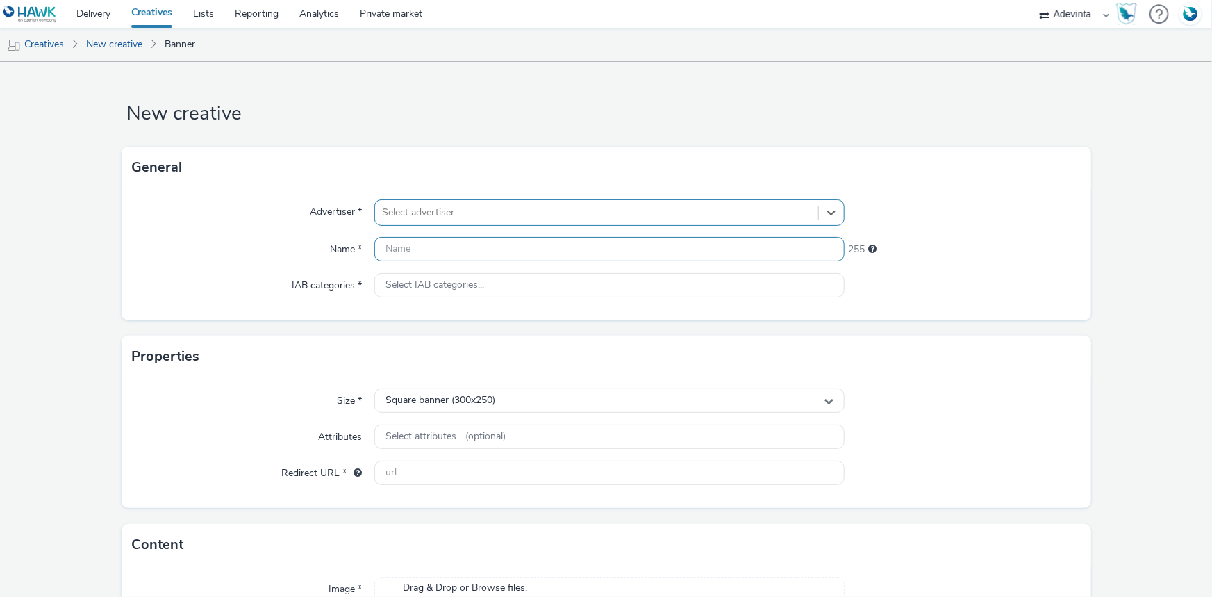
click at [401, 251] on input "text" at bounding box center [609, 249] width 470 height 24
paste input "_Gadec"
type input "_Gadec"
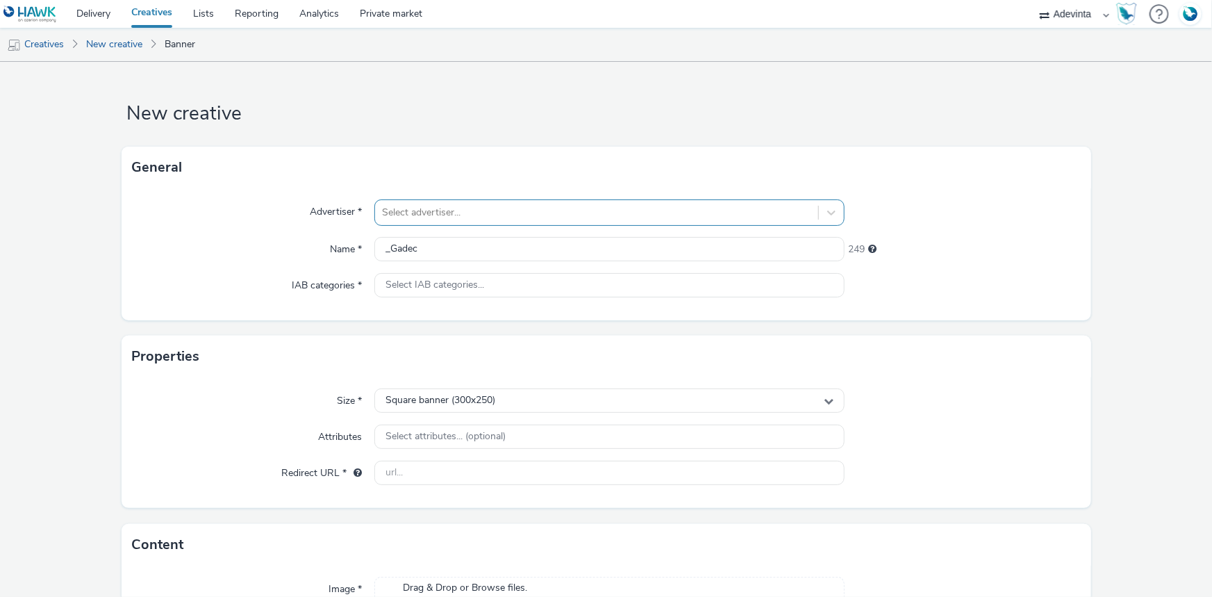
click at [429, 220] on div at bounding box center [596, 212] width 429 height 17
type input "WE"
click at [440, 245] on li "Weldom" at bounding box center [609, 252] width 470 height 47
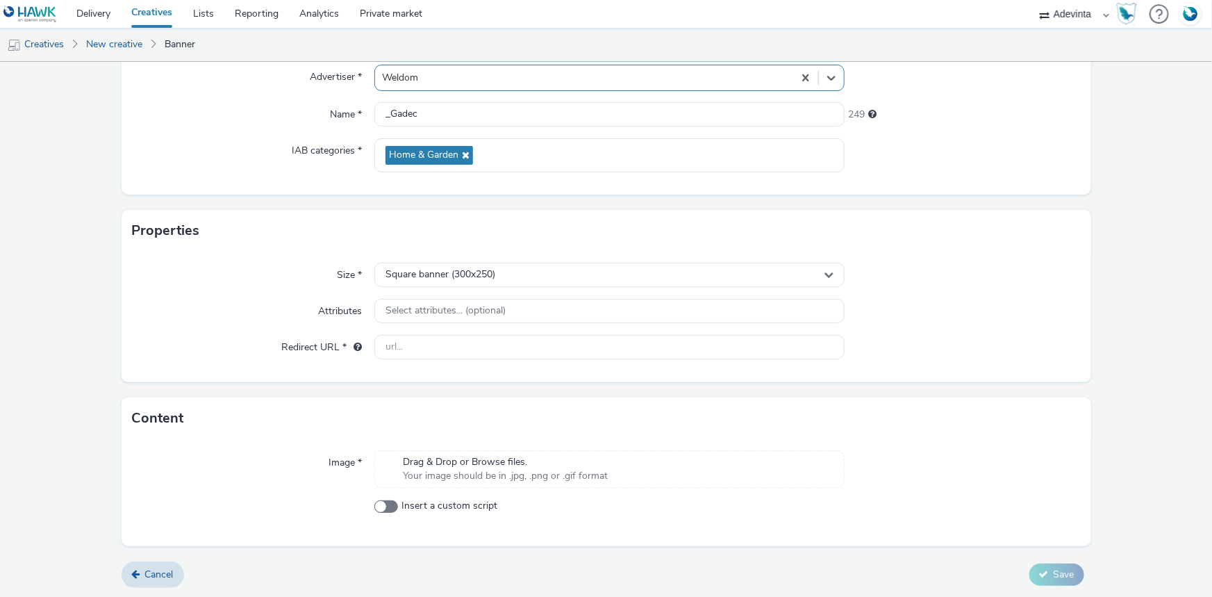
scroll to position [135, 0]
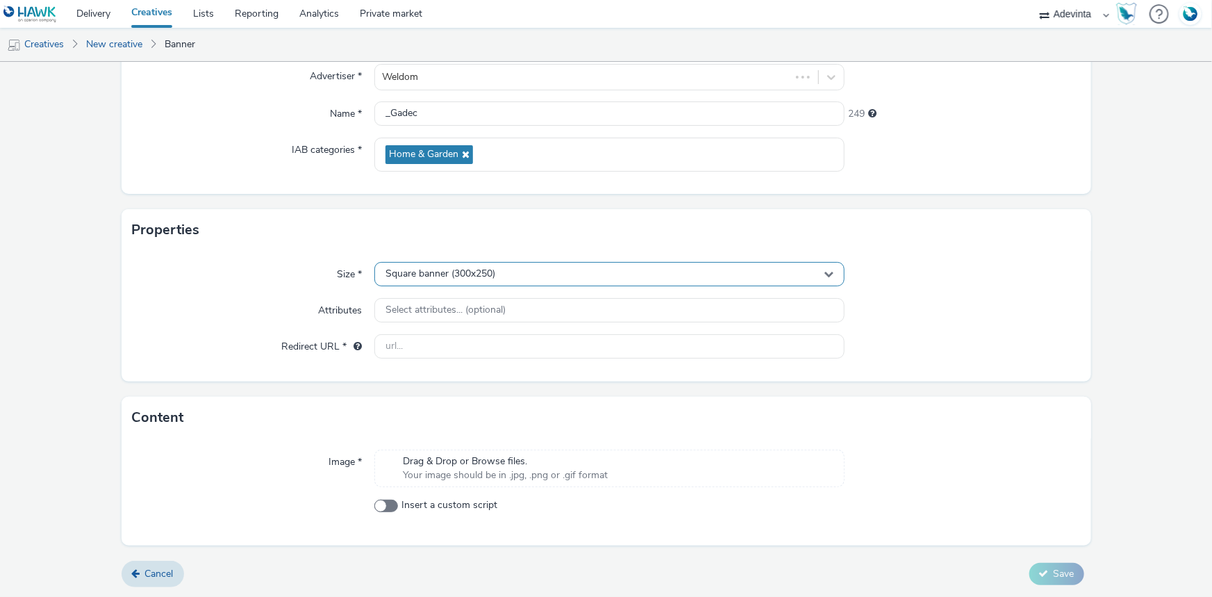
click at [497, 272] on div "Square banner (300x250)" at bounding box center [609, 274] width 470 height 24
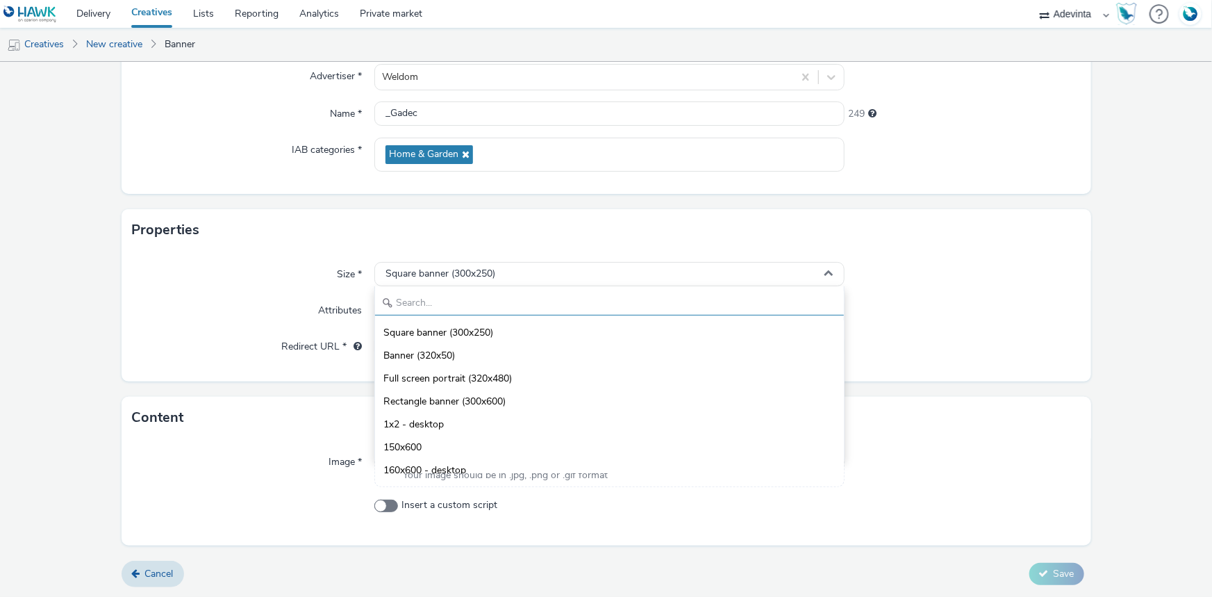
click at [437, 306] on input "text" at bounding box center [609, 303] width 469 height 24
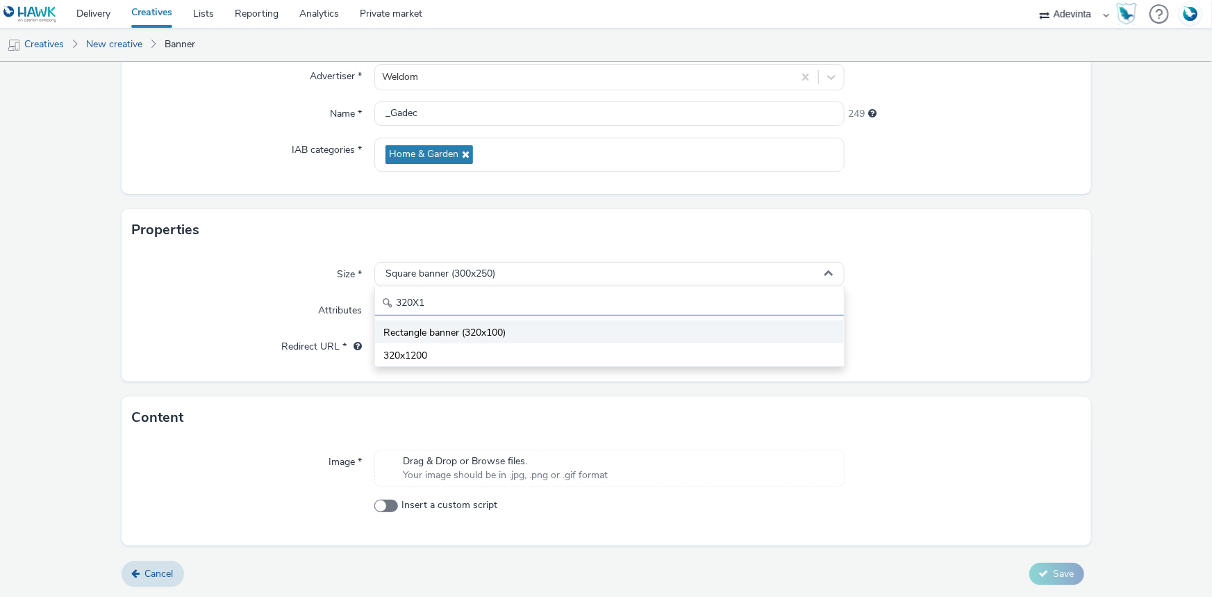
type input "320X1"
click at [475, 332] on span "Rectangle banner (320x100)" at bounding box center [444, 333] width 122 height 14
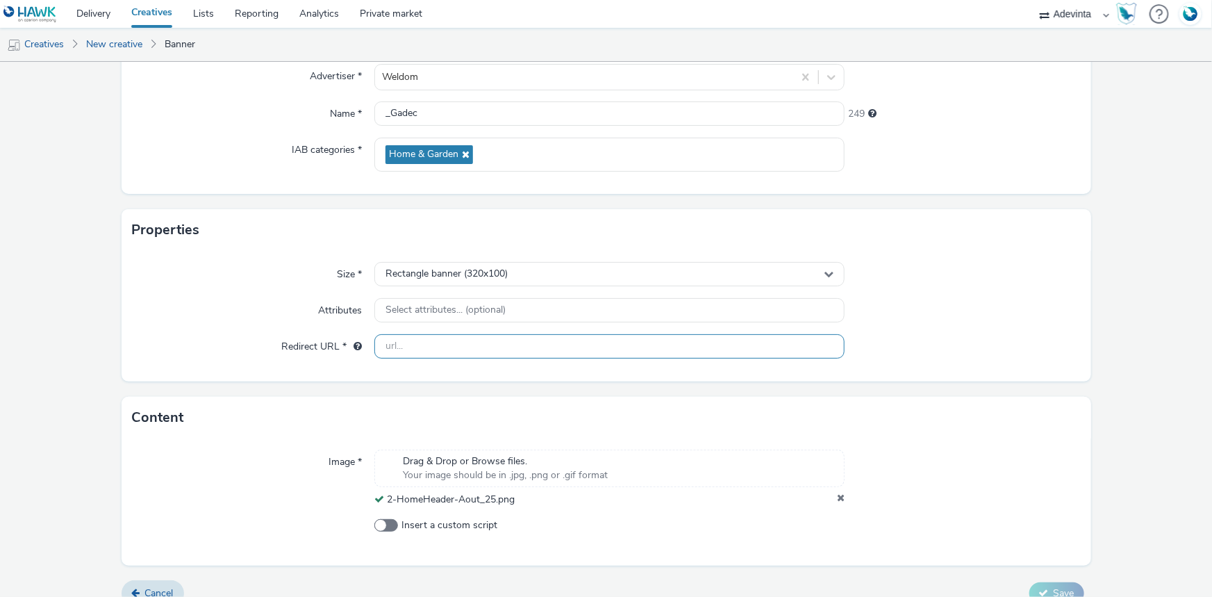
click at [427, 346] on input "text" at bounding box center [609, 346] width 470 height 24
type input "[URL][DOMAIN_NAME]"
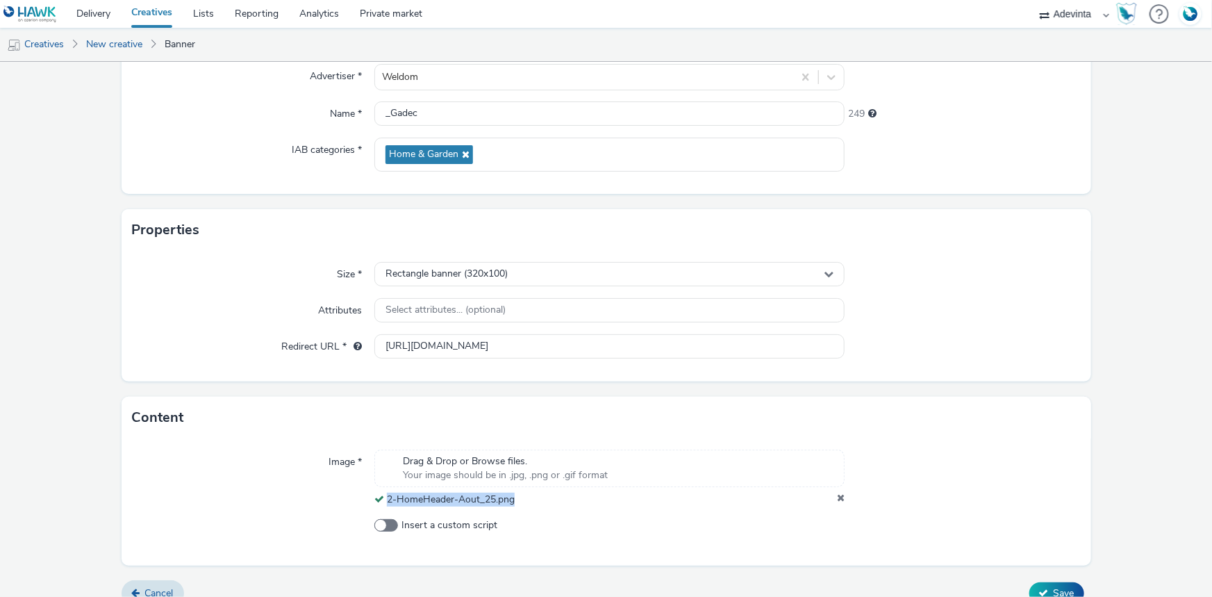
drag, startPoint x: 529, startPoint y: 505, endPoint x: 384, endPoint y: 502, distance: 145.2
click at [384, 502] on div "2-HomeHeader-Aout_25.png" at bounding box center [609, 500] width 470 height 14
copy span "2-HomeHeader-Aout_25.png"
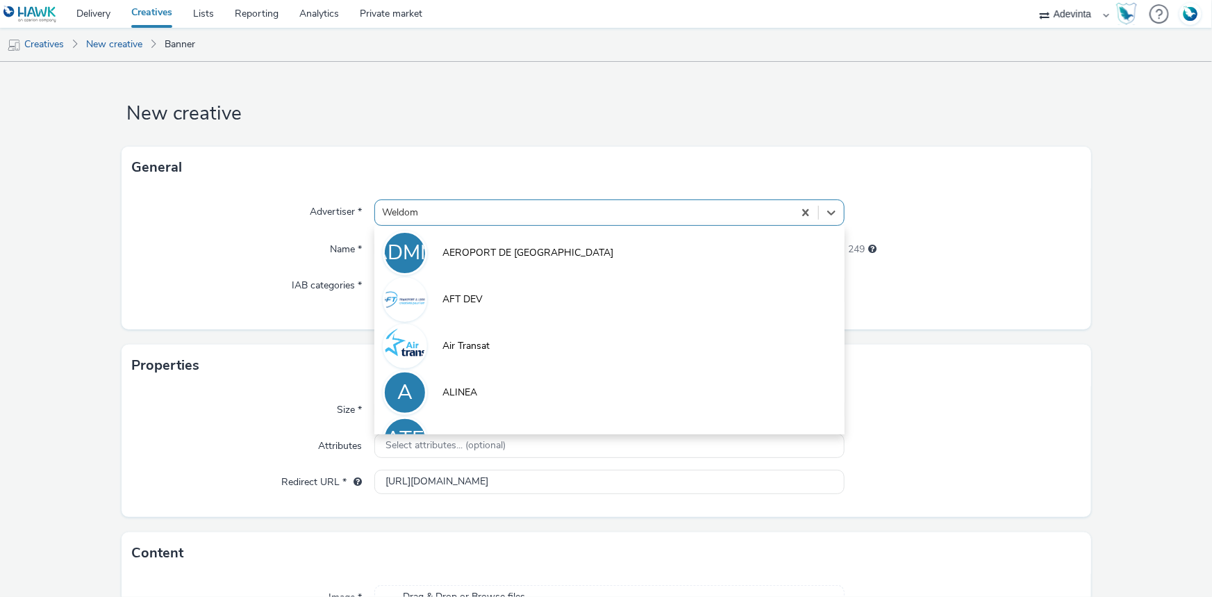
click at [382, 211] on input "text" at bounding box center [383, 213] width 3 height 14
paste input "2-HomeHeader-Aout_25.png"
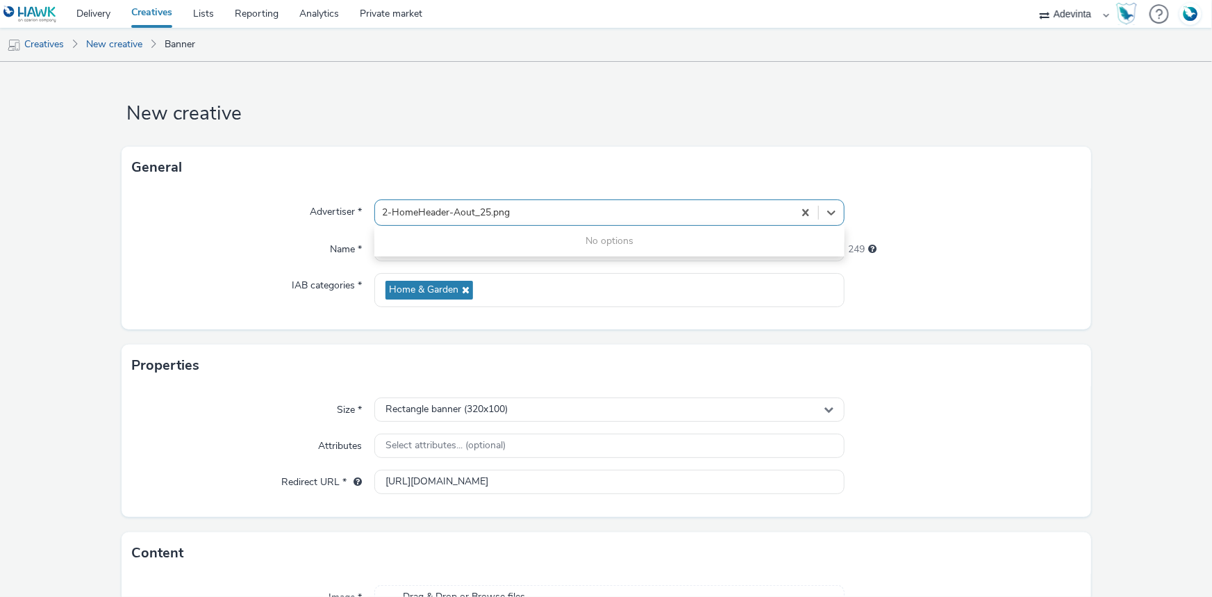
type input "2-HomeHeader-Aout_25.png"
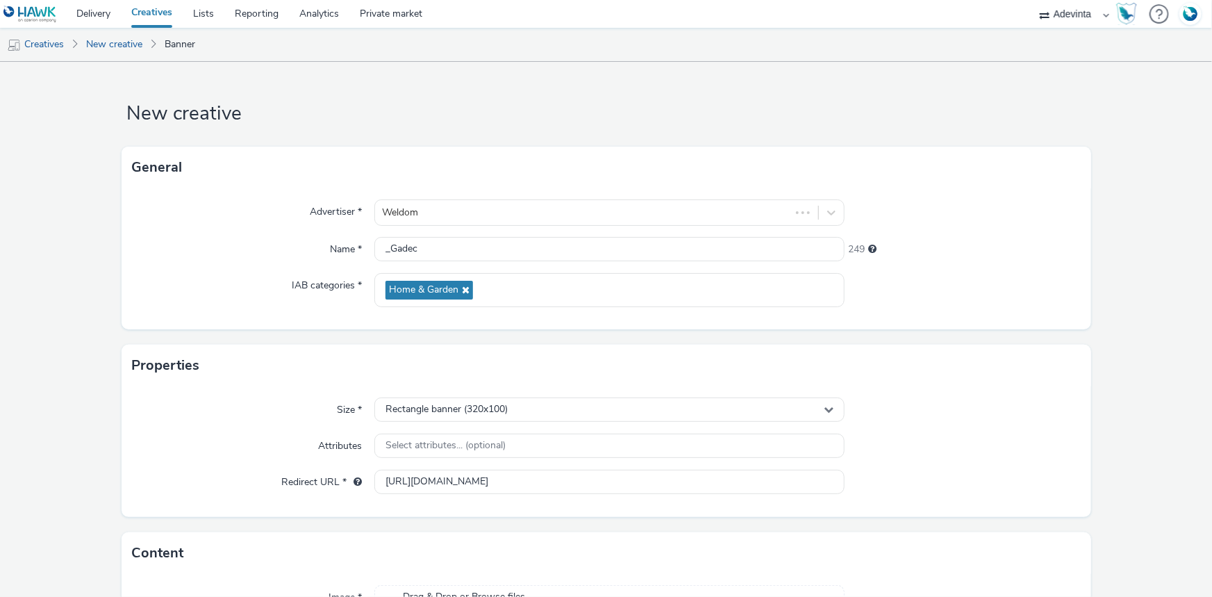
click at [340, 250] on label "Name *" at bounding box center [345, 246] width 43 height 19
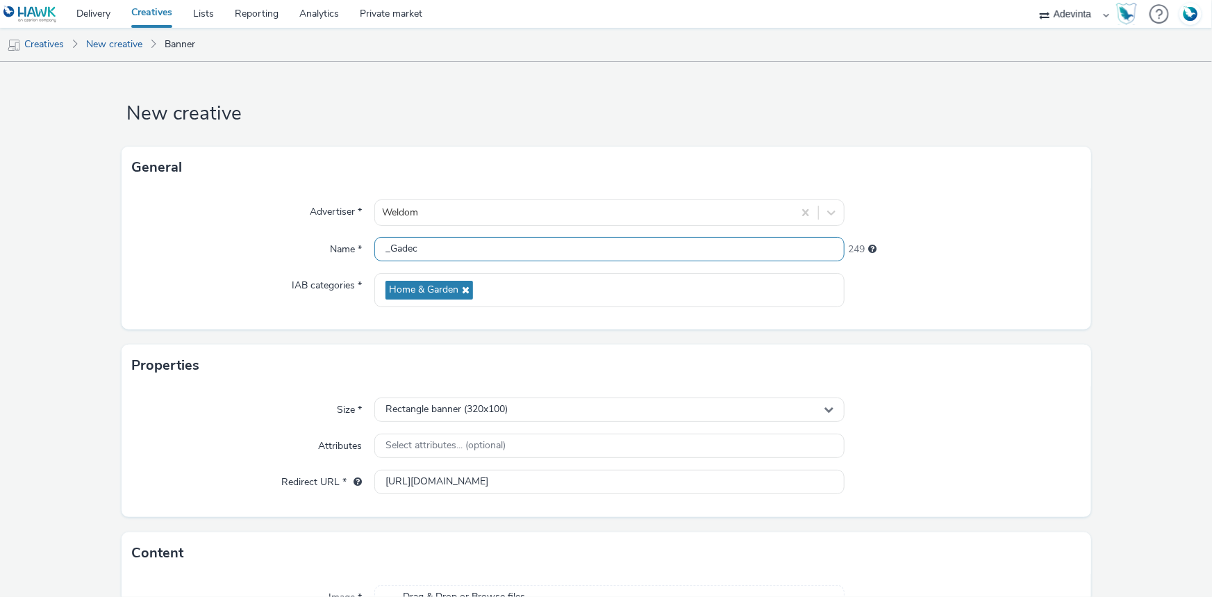
click at [379, 252] on input "_Gadec" at bounding box center [609, 249] width 470 height 24
paste input "2-HomeHeader-Aout_25.png"
type input "2-HomeHeader-Aout_25.png_Gadec"
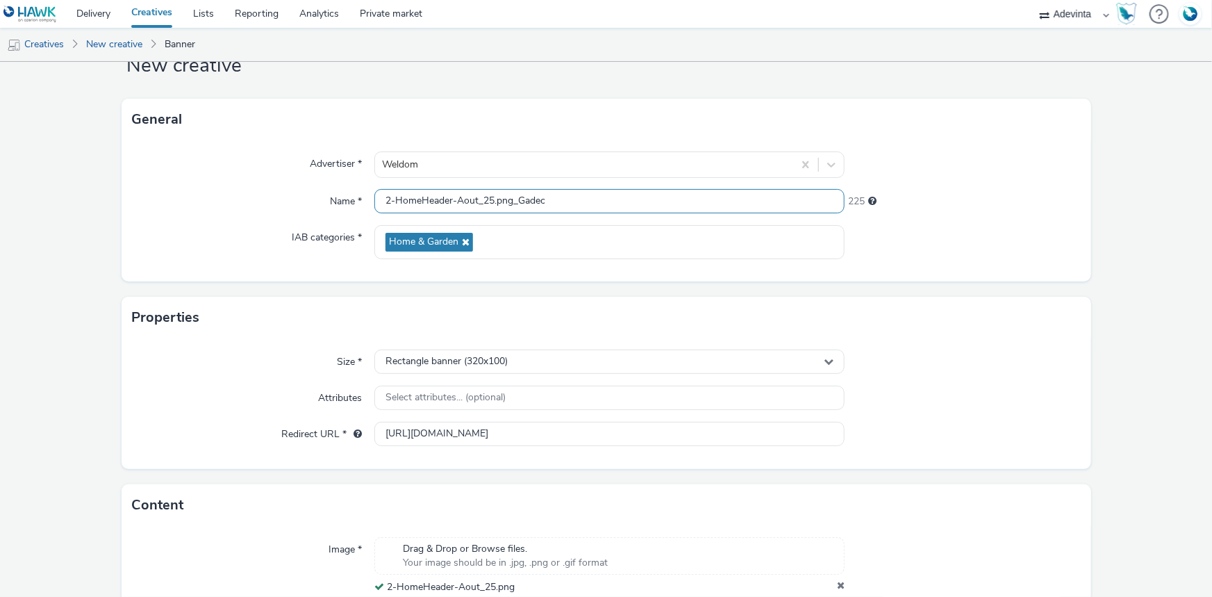
scroll to position [155, 0]
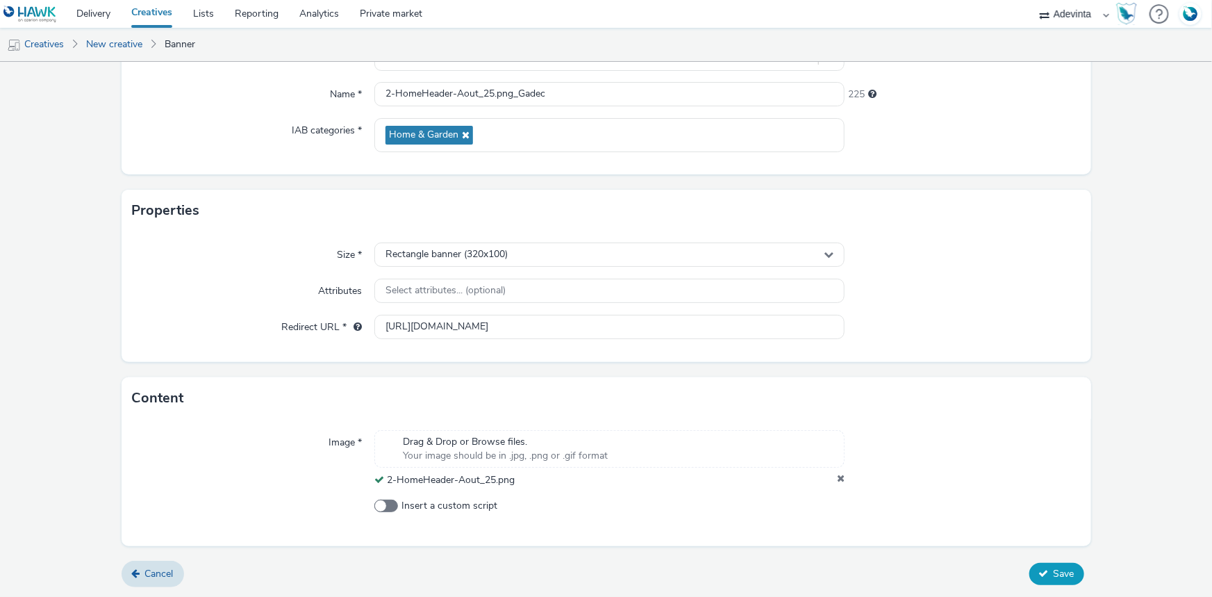
click at [1056, 568] on span "Save" at bounding box center [1064, 573] width 21 height 13
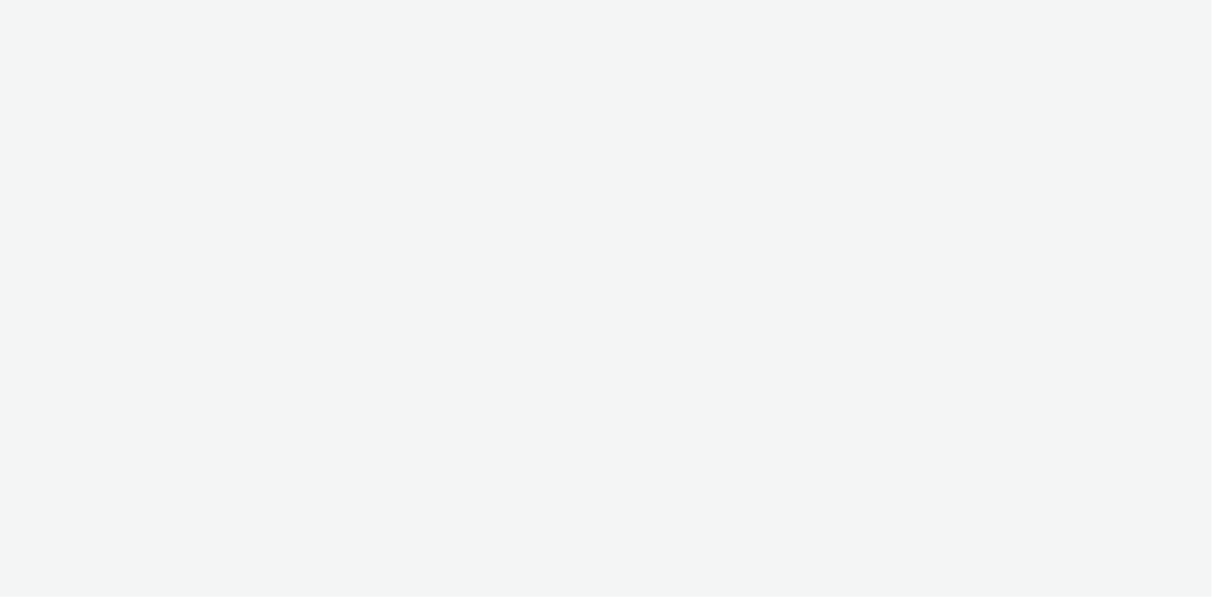
select select "a4655d9c-cd96-449f-b9a3-d2b0c2744250"
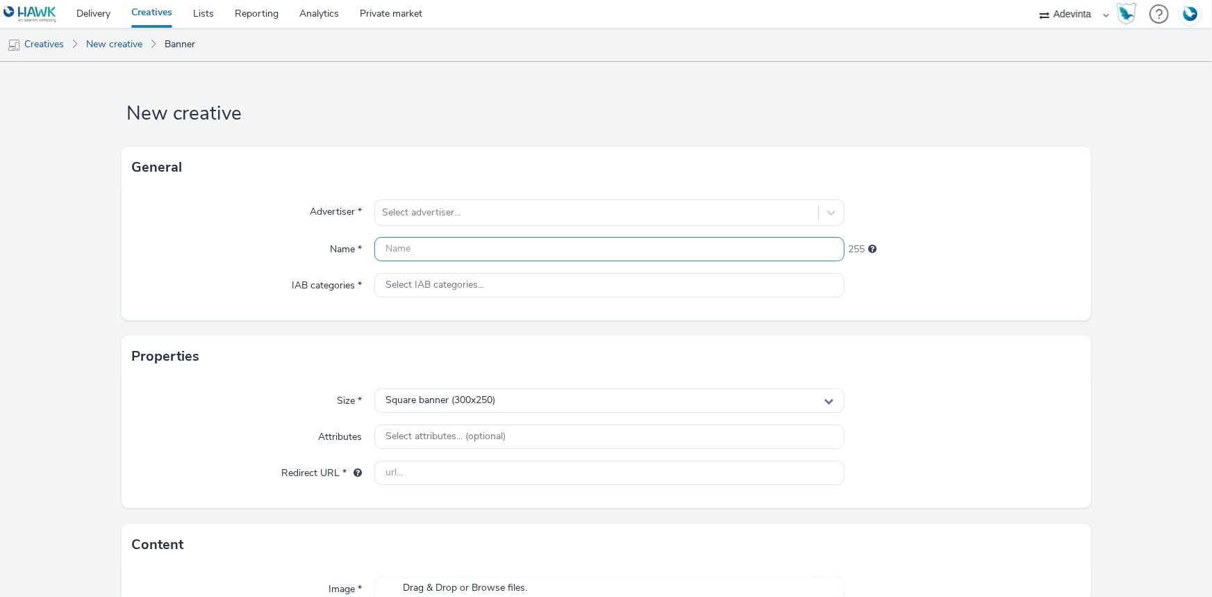
click at [395, 250] on input "text" at bounding box center [609, 249] width 470 height 24
paste input "_Gadec"
type input "_Gadec"
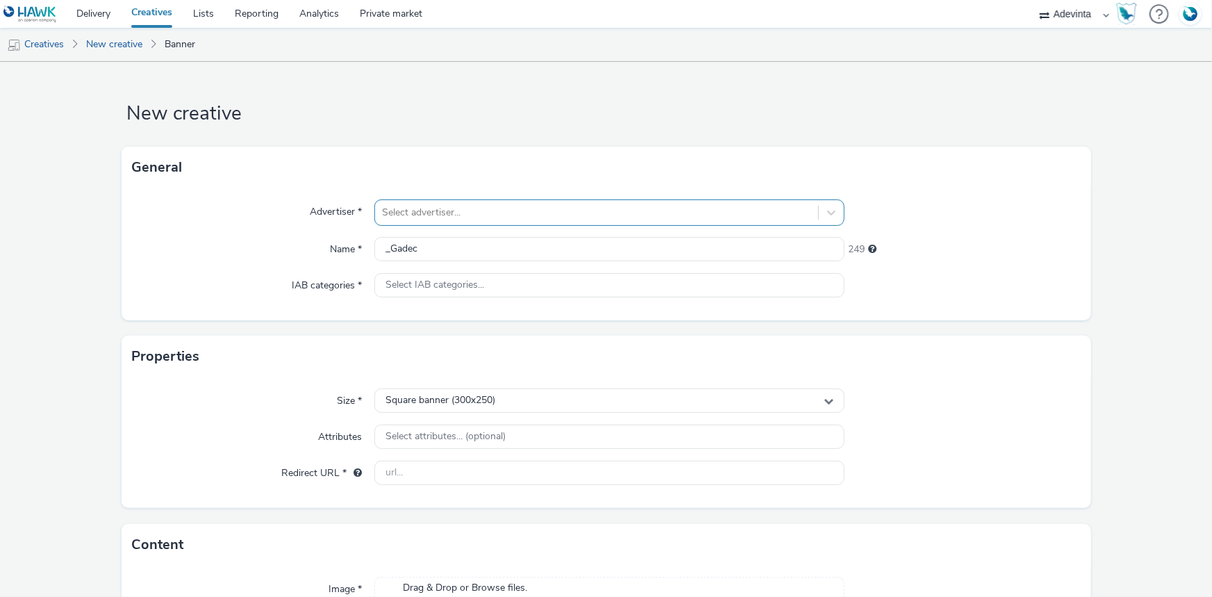
click at [451, 211] on div at bounding box center [596, 212] width 429 height 17
type input "WE"
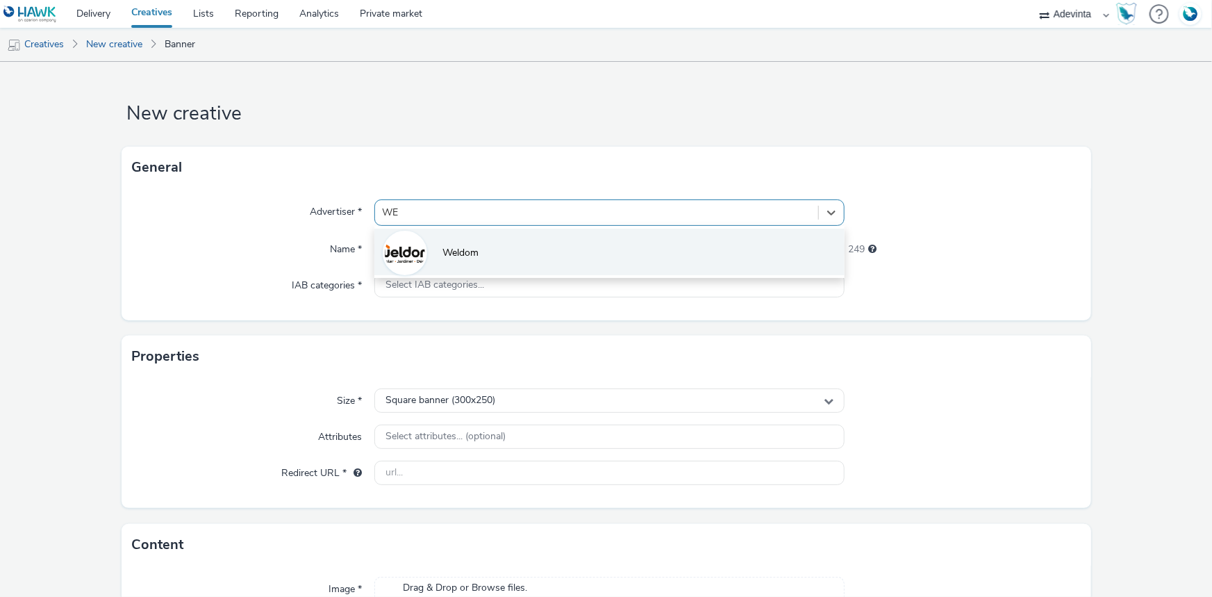
click at [461, 247] on span "Weldom" at bounding box center [461, 253] width 36 height 14
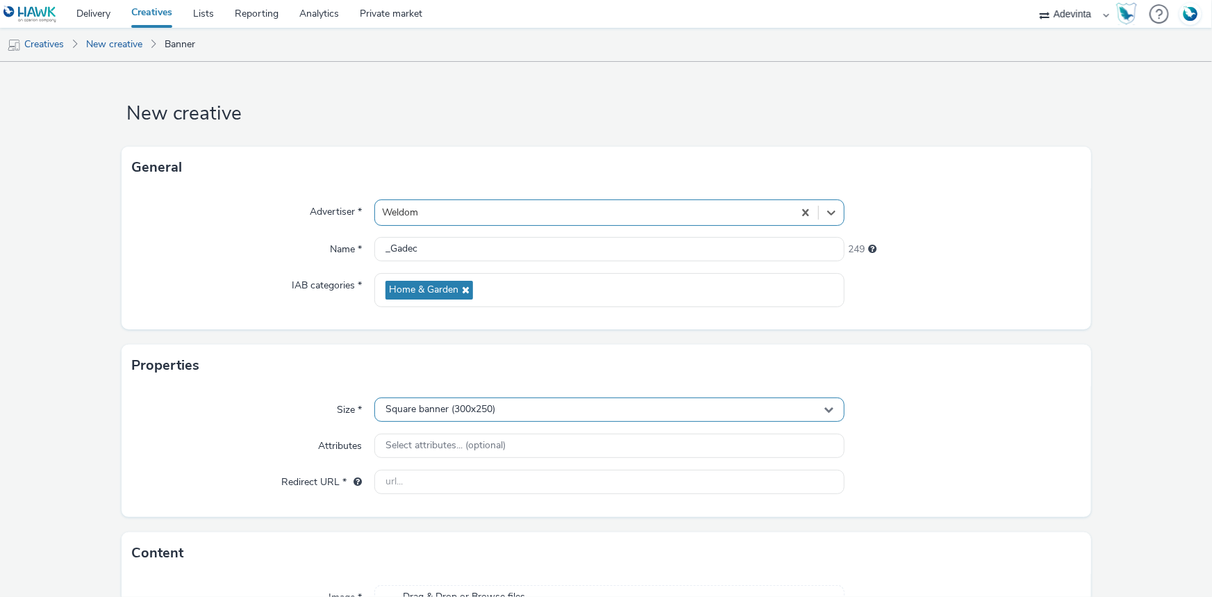
click at [423, 415] on span "Square banner (300x250)" at bounding box center [441, 410] width 110 height 12
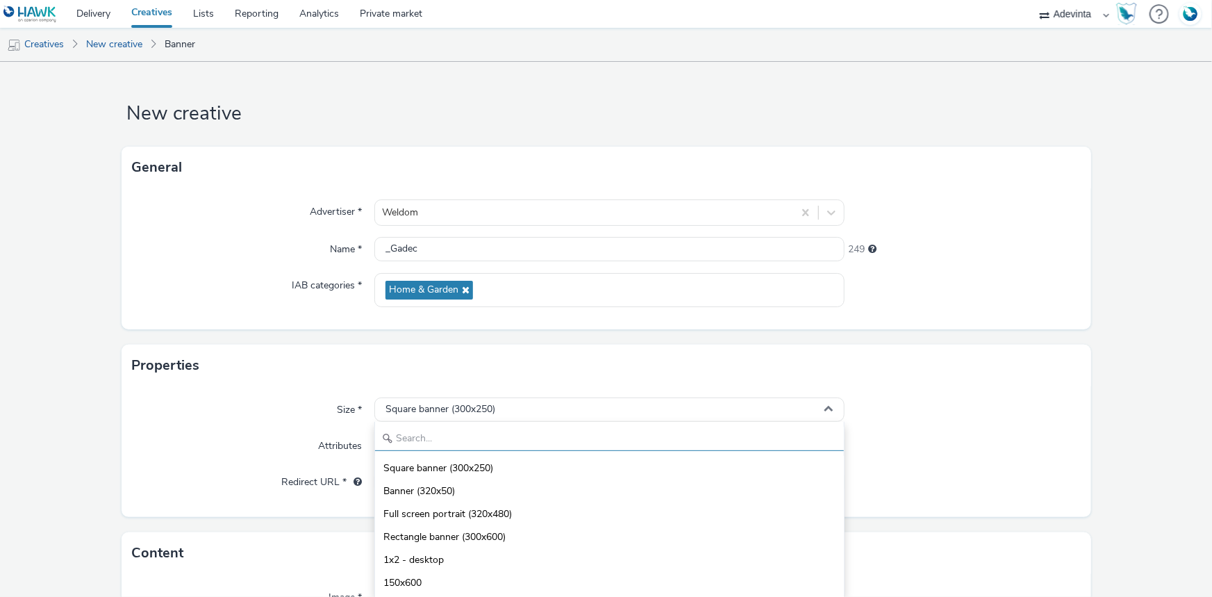
click at [417, 429] on input "text" at bounding box center [609, 439] width 469 height 24
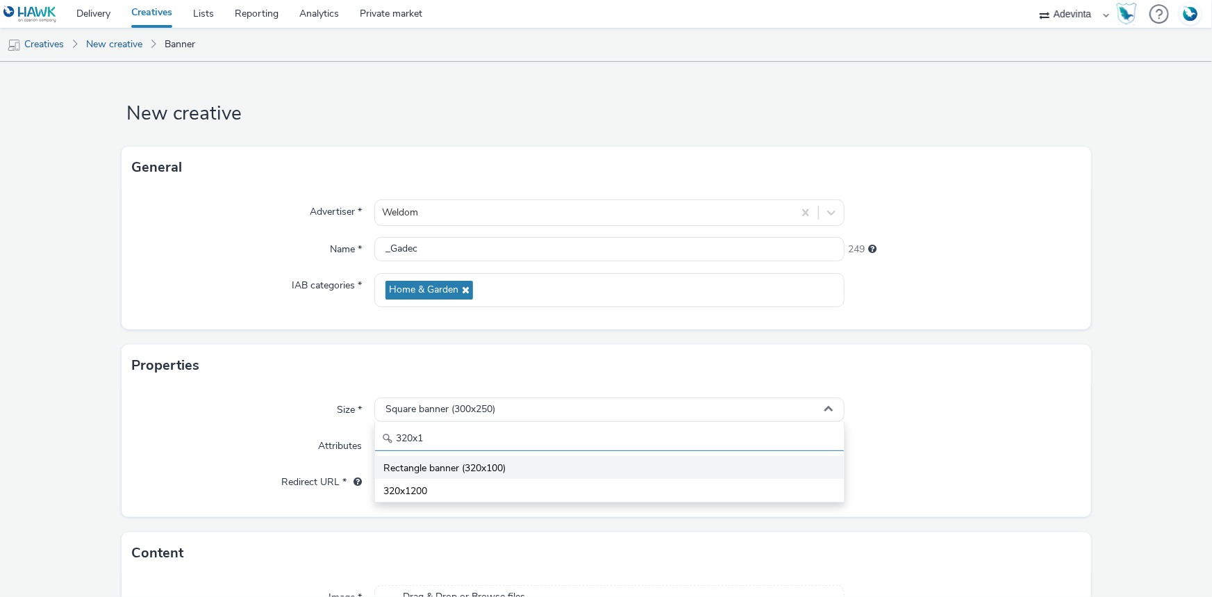
type input "320x1"
click at [436, 472] on span "Rectangle banner (320x100)" at bounding box center [444, 468] width 122 height 14
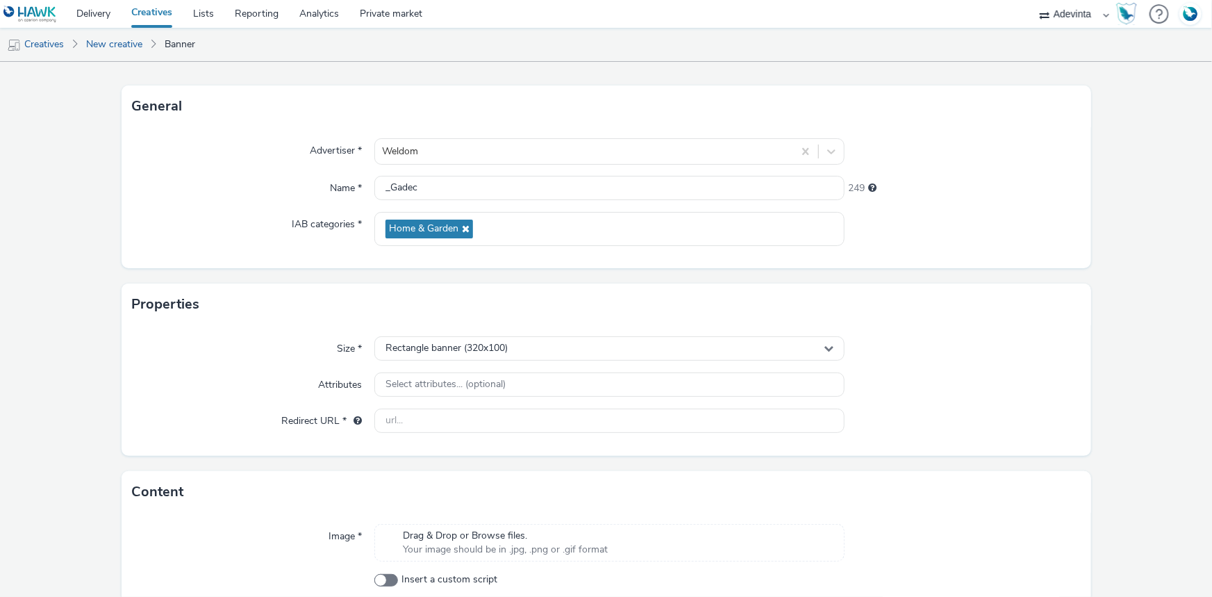
scroll to position [135, 0]
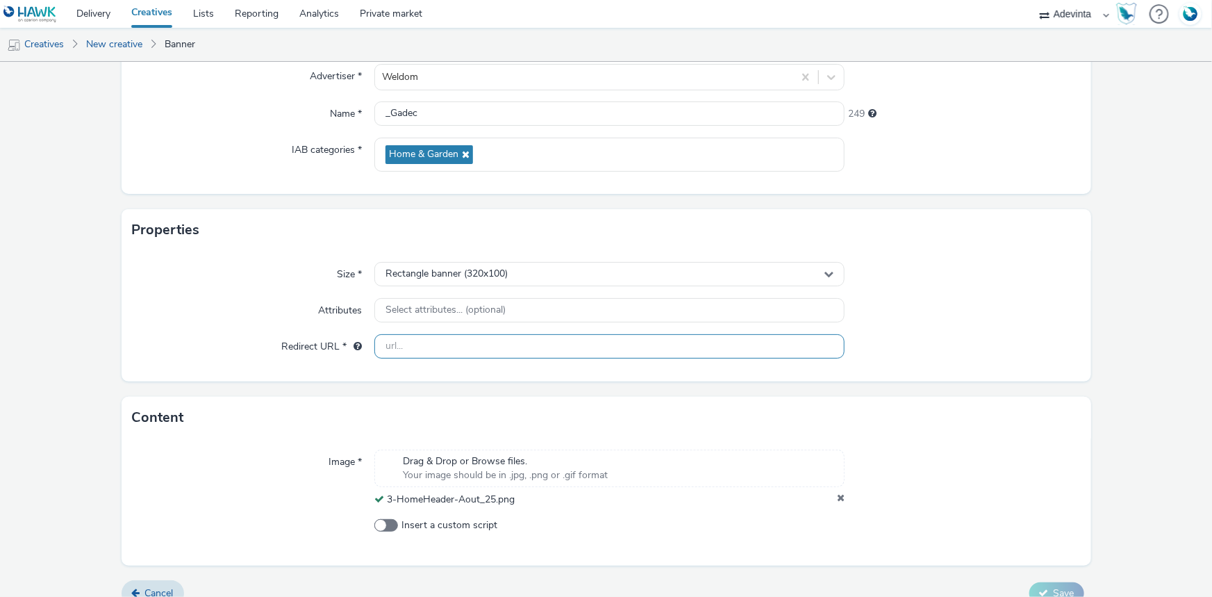
drag, startPoint x: 445, startPoint y: 330, endPoint x: 441, endPoint y: 345, distance: 15.7
click at [443, 331] on div "Size * Rectangle banner (320x100) Attributes Select attributes... (optional) Re…" at bounding box center [607, 316] width 970 height 131
click at [441, 346] on input "text" at bounding box center [609, 346] width 470 height 24
type input "[URL][DOMAIN_NAME]"
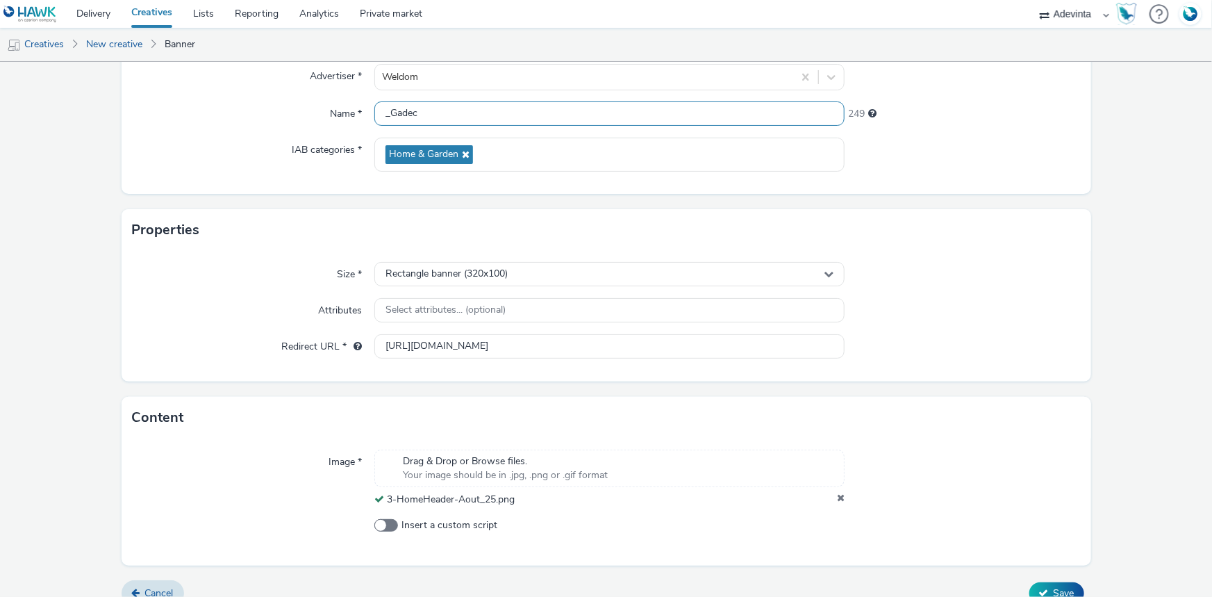
click at [382, 118] on input "_Gadec" at bounding box center [609, 113] width 470 height 24
paste input "3-HomeHeader-Aout_25"
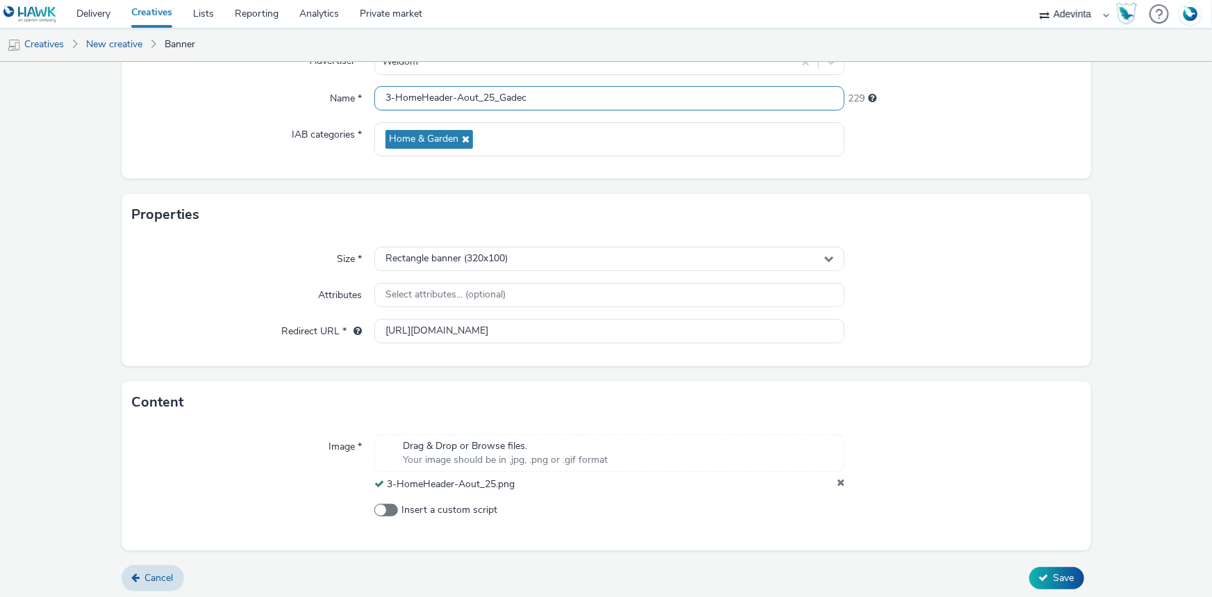
scroll to position [155, 0]
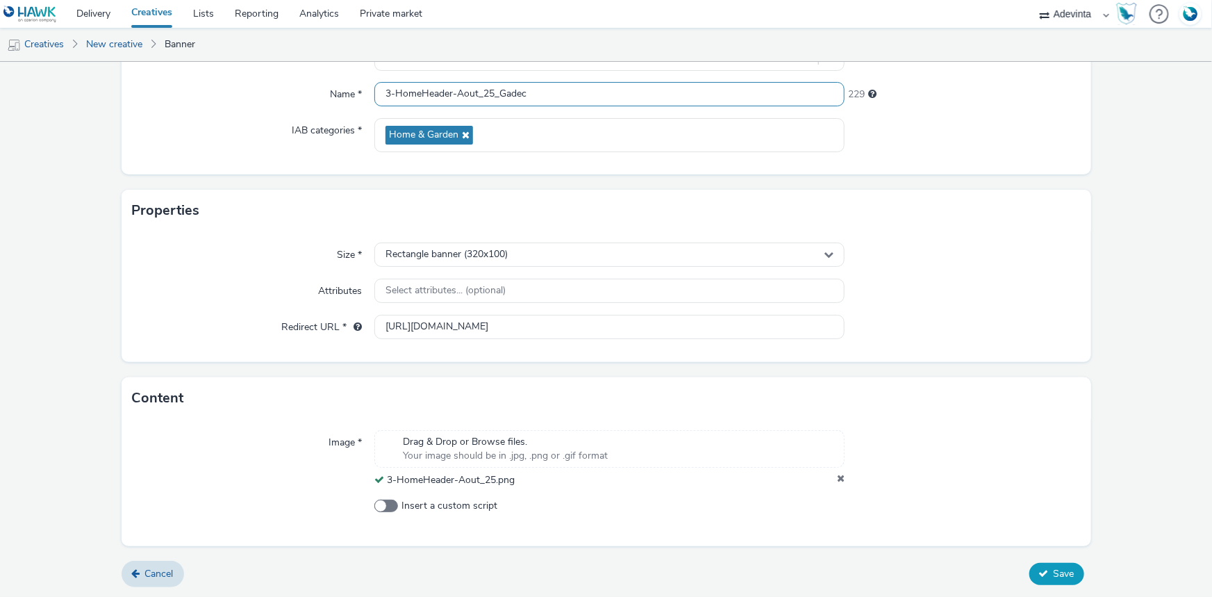
type input "3-HomeHeader-Aout_25_Gadec"
click at [1039, 573] on icon at bounding box center [1044, 573] width 10 height 10
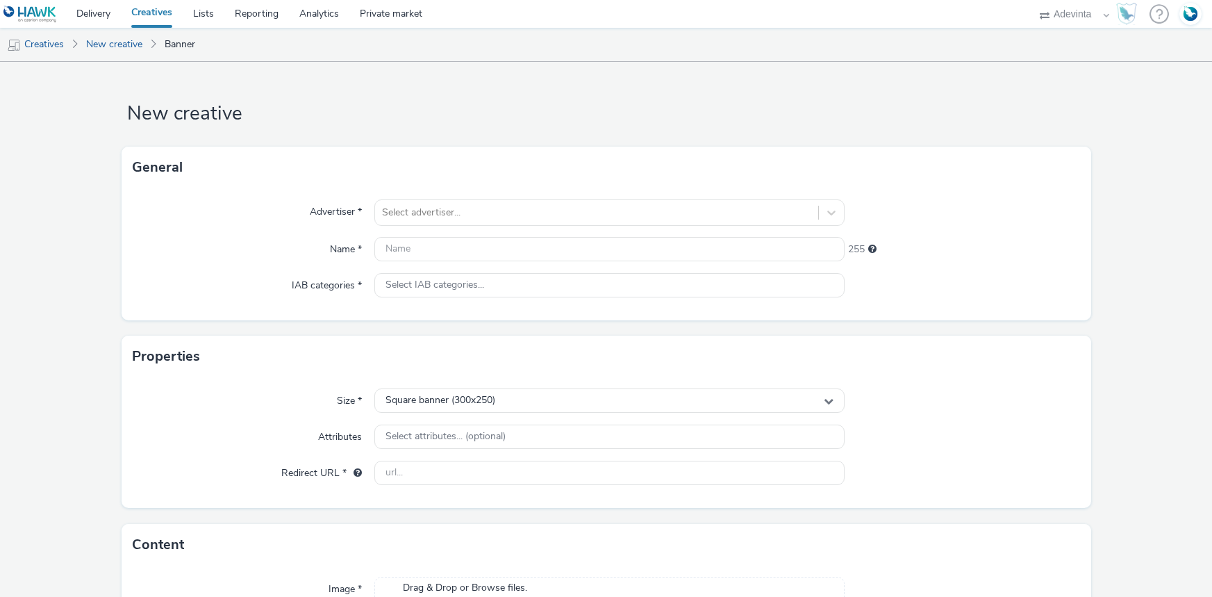
select select "a4655d9c-cd96-449f-b9a3-d2b0c2744250"
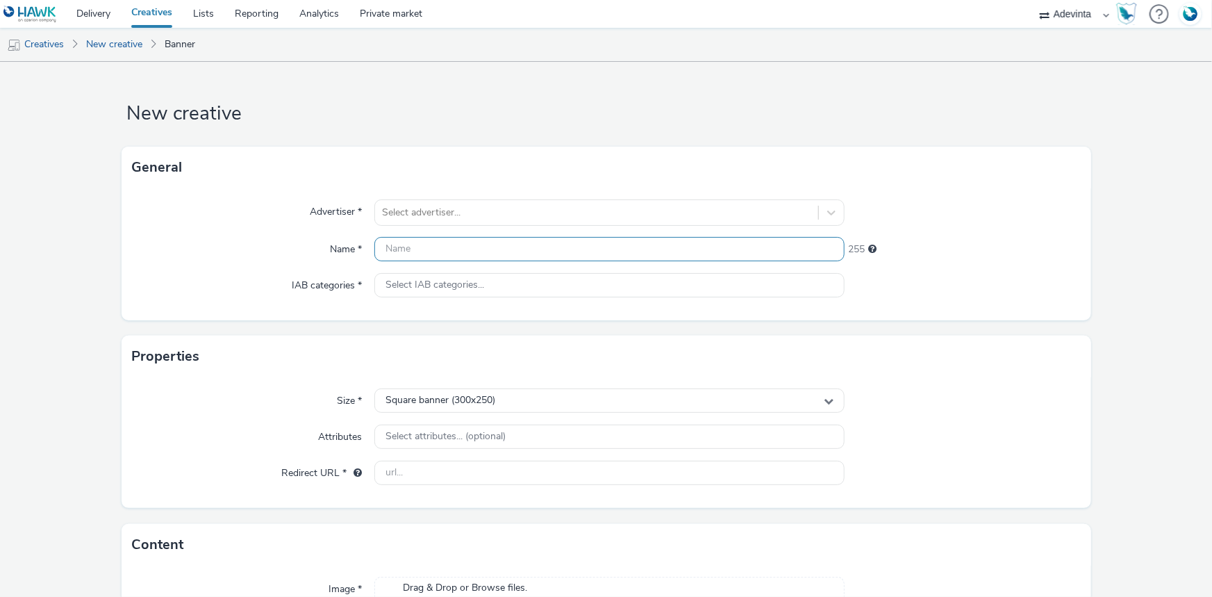
click at [403, 250] on input "text" at bounding box center [609, 249] width 470 height 24
paste input "_Gadec"
type input "_Gadec"
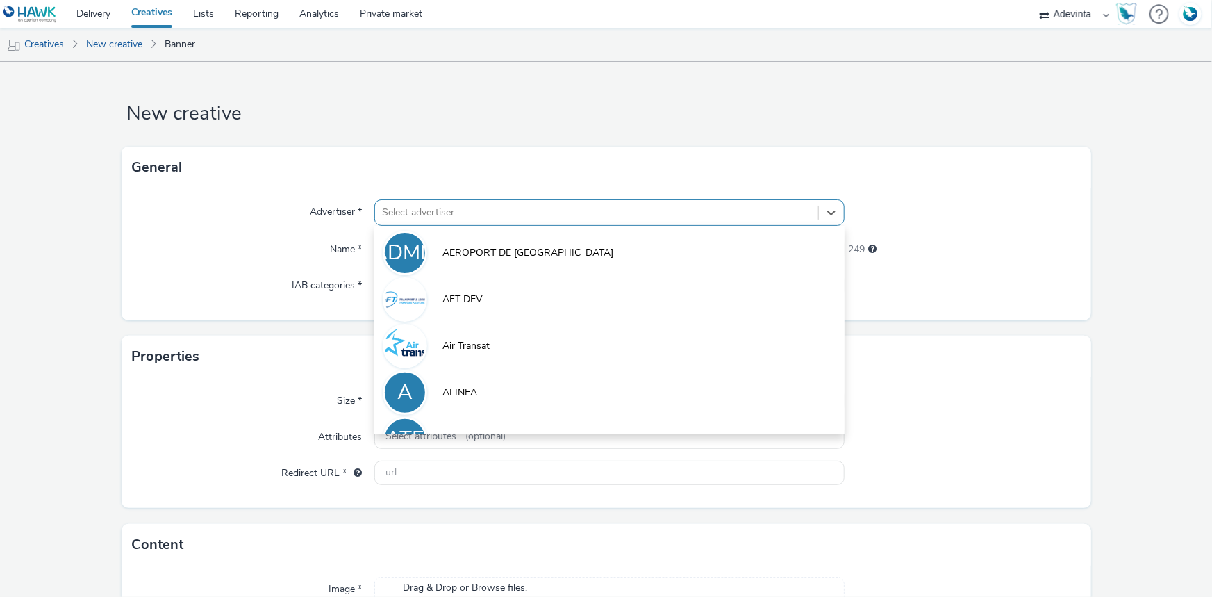
click at [420, 208] on div at bounding box center [596, 212] width 429 height 17
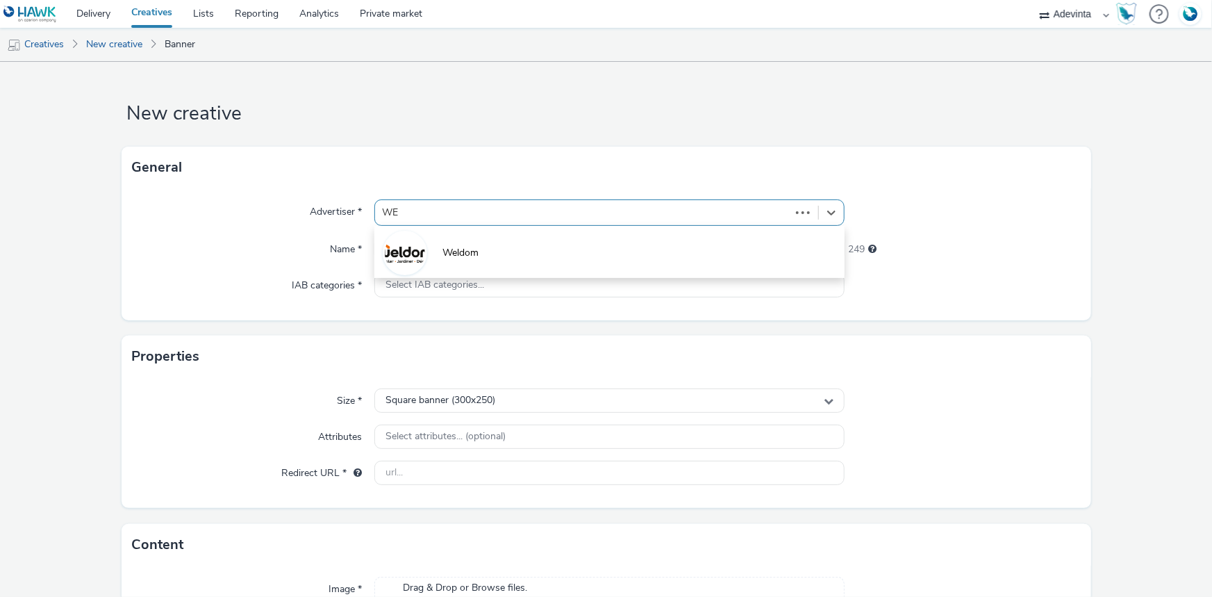
type input "WEL"
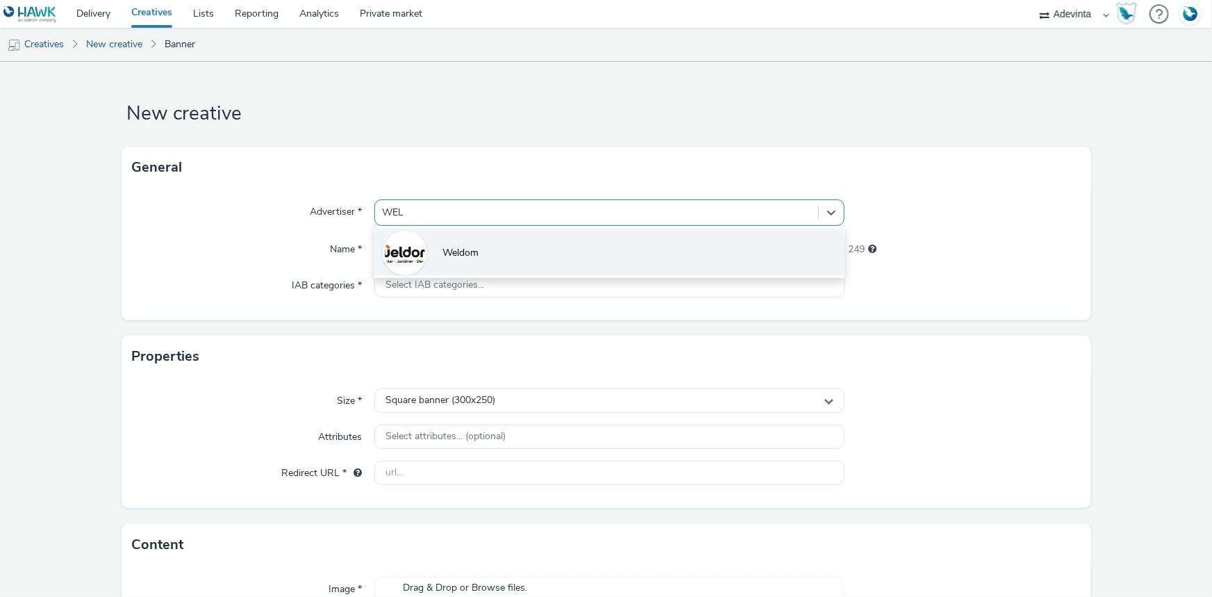
click at [465, 251] on span "Weldom" at bounding box center [461, 253] width 36 height 14
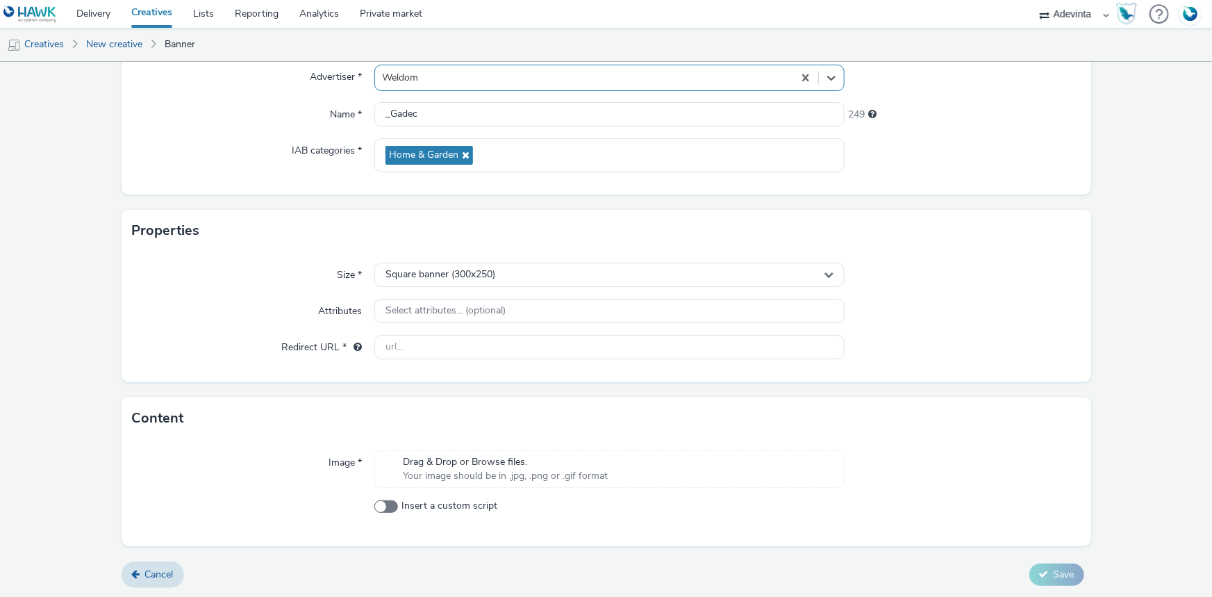
scroll to position [135, 0]
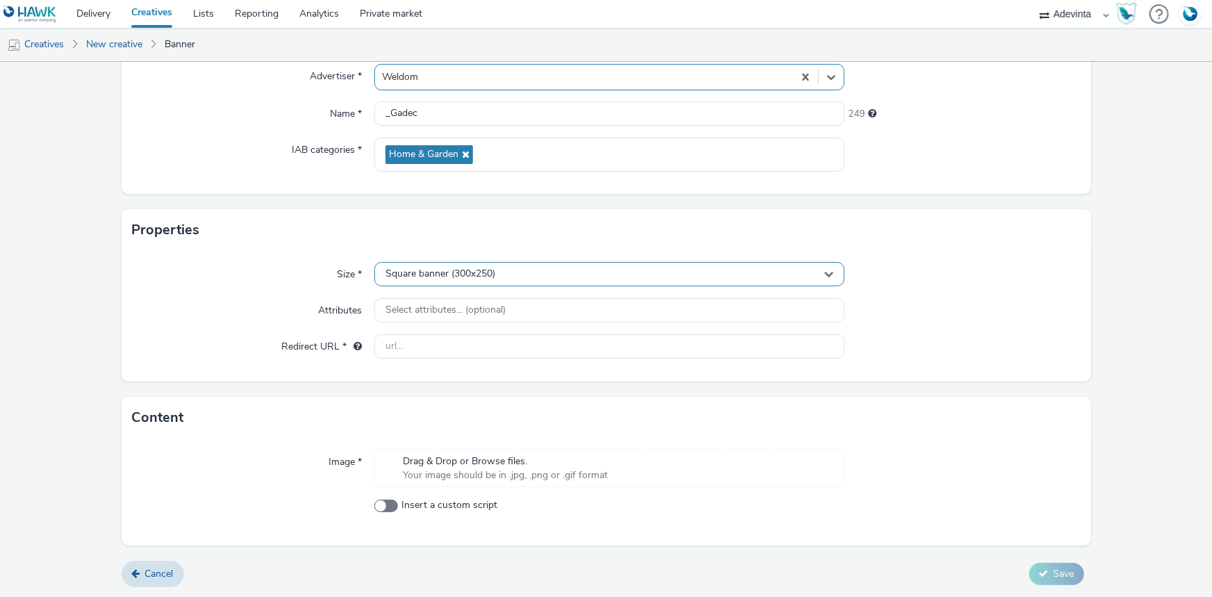
click at [493, 270] on span "Square banner (300x250)" at bounding box center [441, 274] width 110 height 12
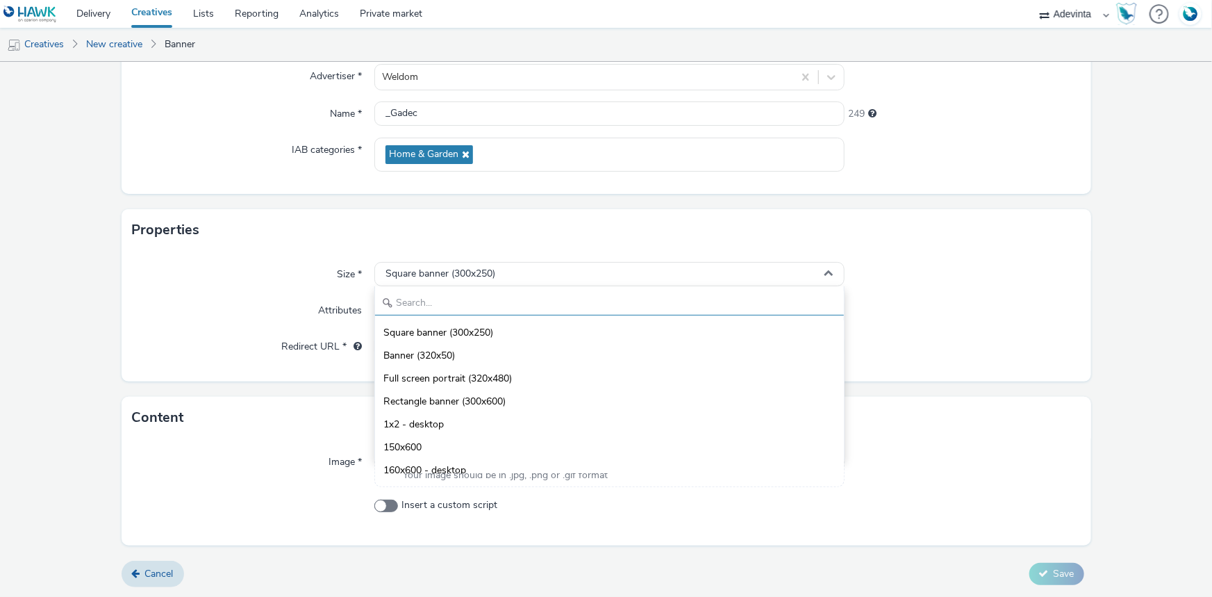
click at [475, 306] on input "text" at bounding box center [609, 303] width 469 height 24
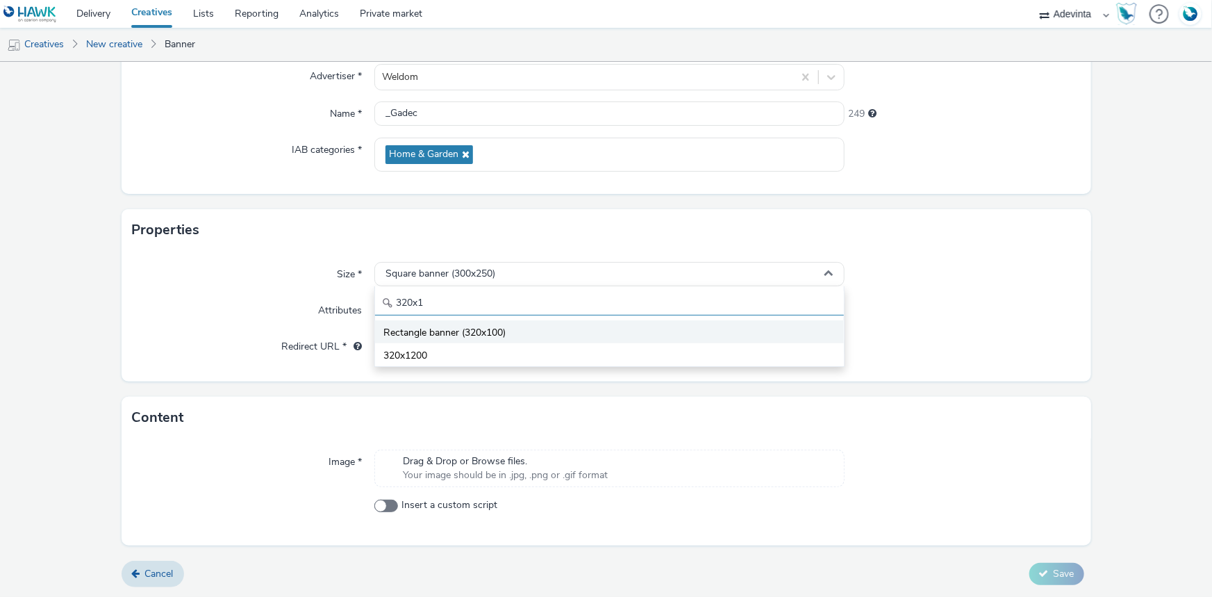
type input "320x1"
click at [497, 333] on span "Rectangle banner (320x100)" at bounding box center [444, 333] width 122 height 14
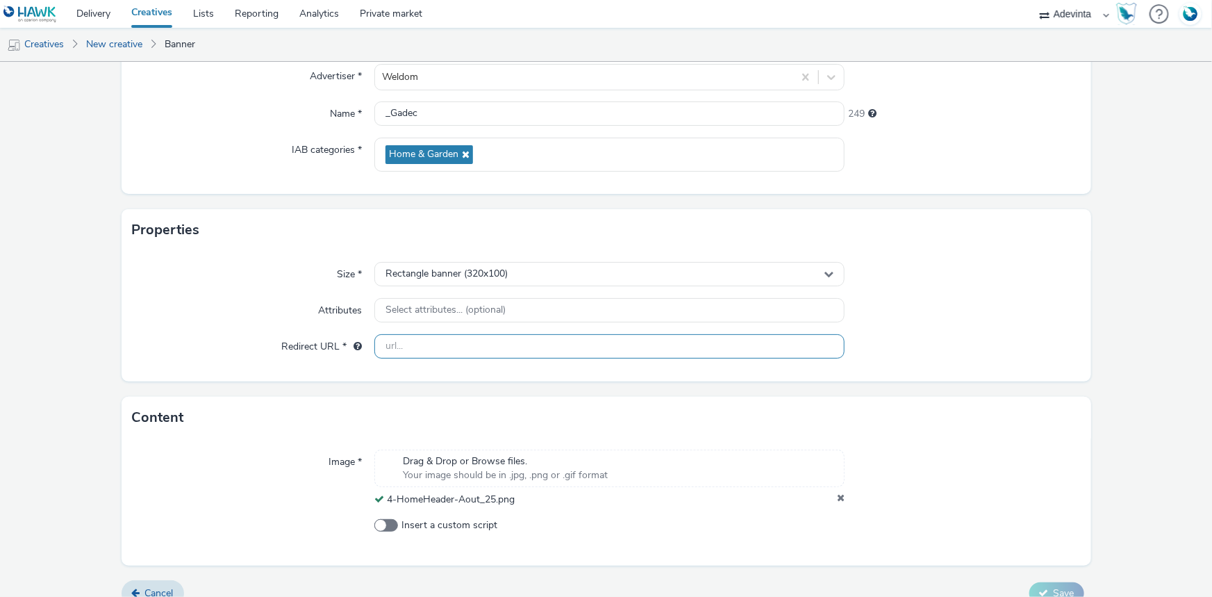
click at [402, 343] on input "text" at bounding box center [609, 346] width 470 height 24
type input "[URL][DOMAIN_NAME]"
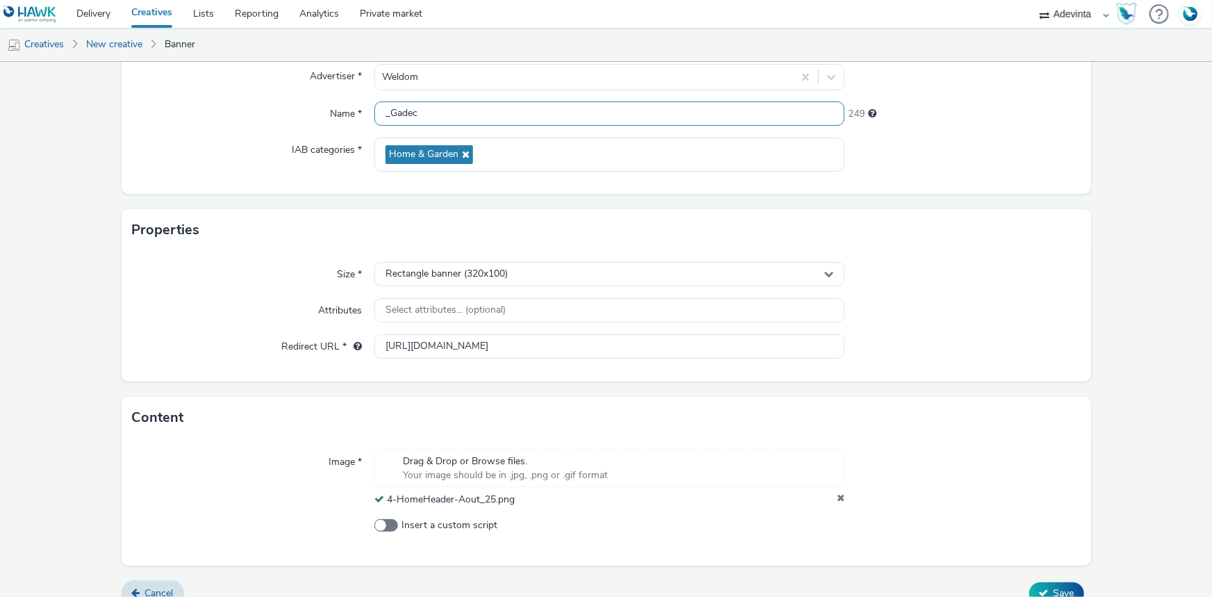
click at [381, 114] on input "_Gadec" at bounding box center [609, 113] width 470 height 24
paste input "4-HomeHeader-Aout_25"
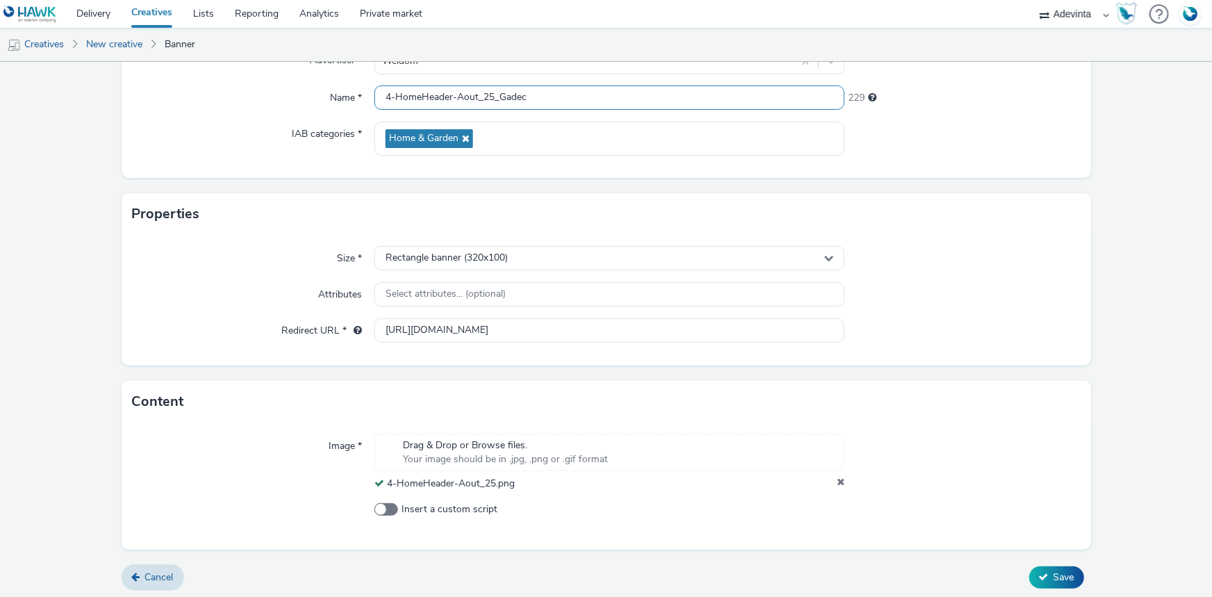
scroll to position [155, 0]
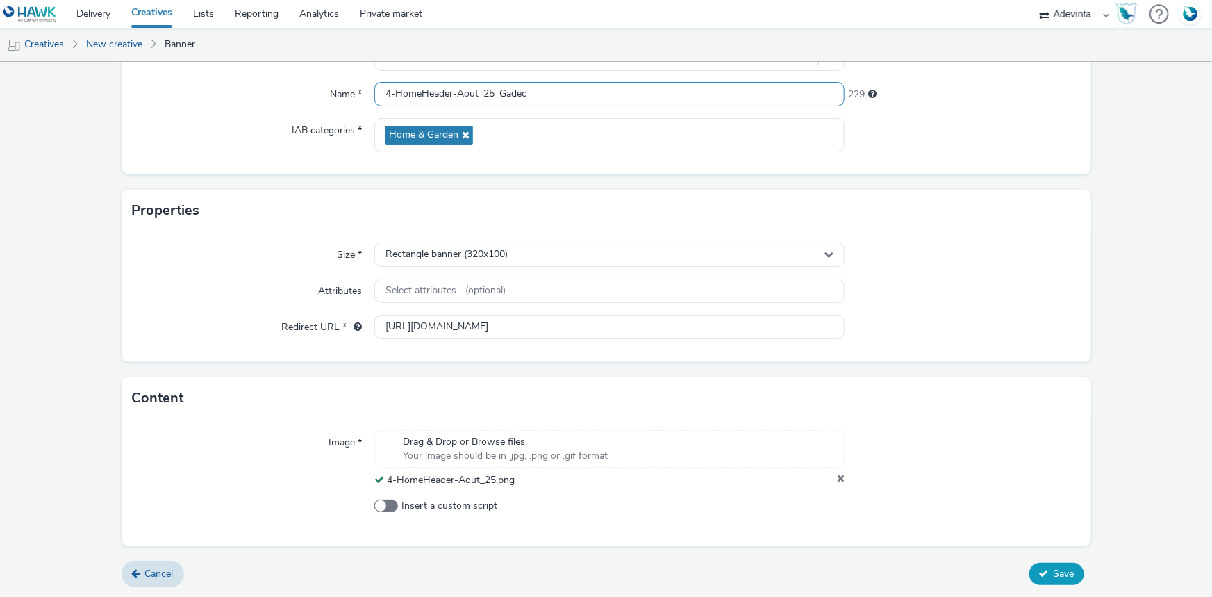
type input "4-HomeHeader-Aout_25_Gadec"
click at [1054, 573] on span "Save" at bounding box center [1064, 573] width 21 height 13
